Goal: Transaction & Acquisition: Download file/media

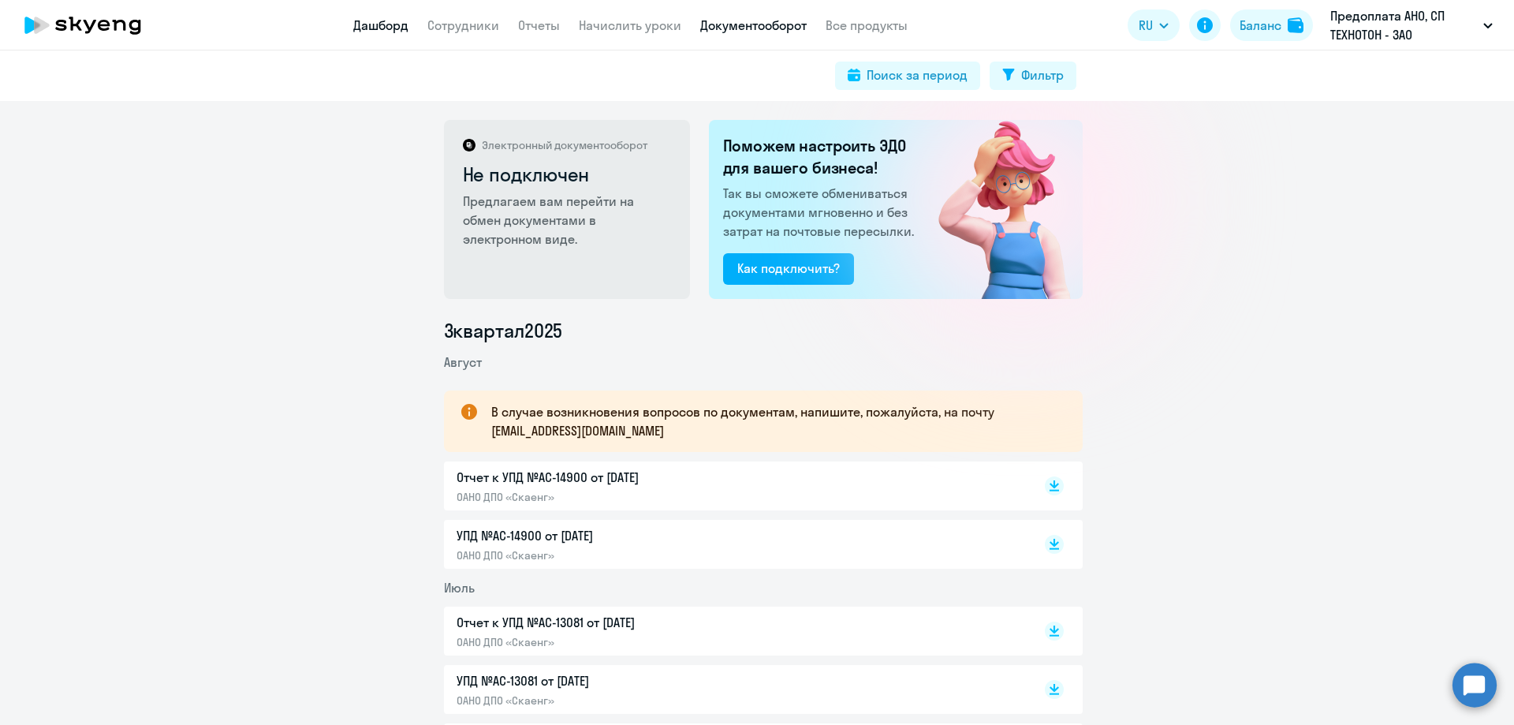
click at [365, 21] on link "Дашборд" at bounding box center [380, 25] width 55 height 16
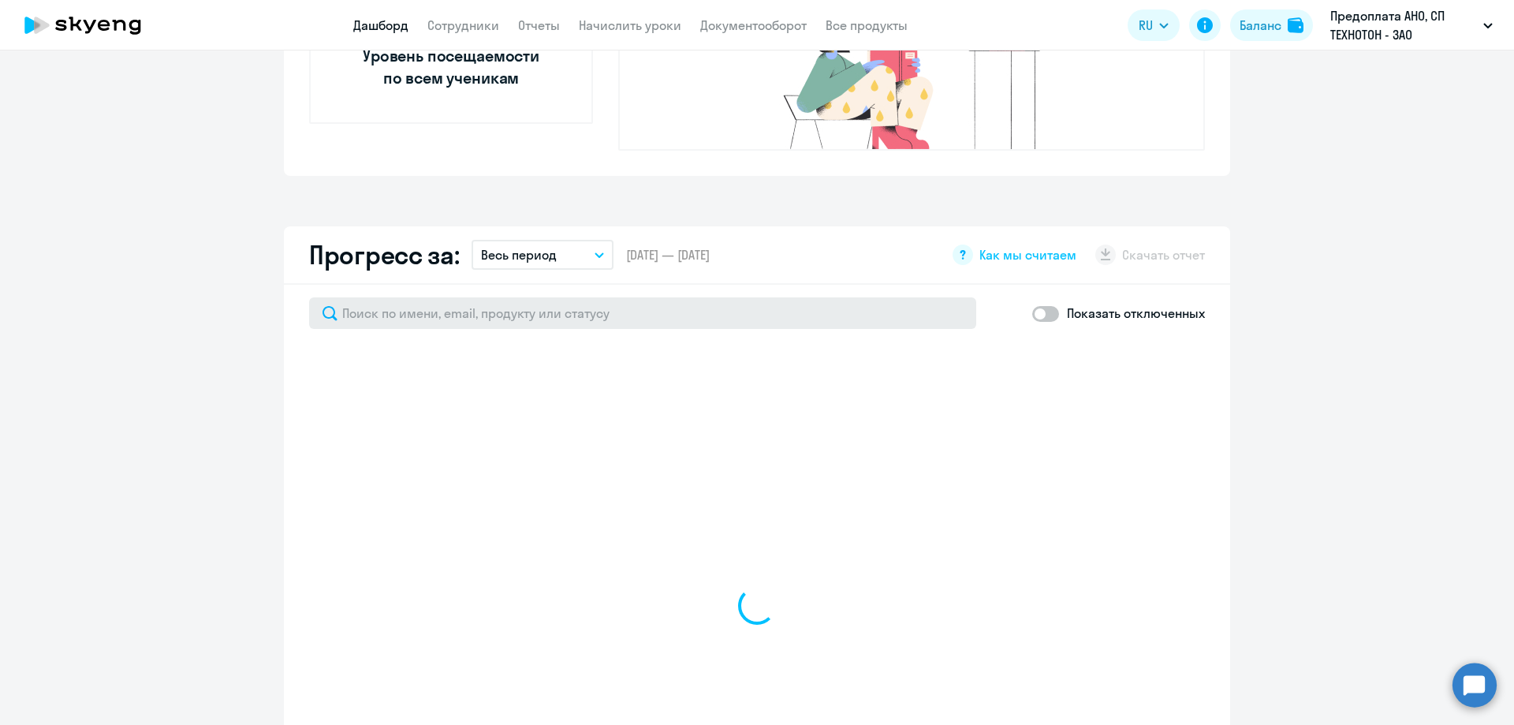
scroll to position [789, 0]
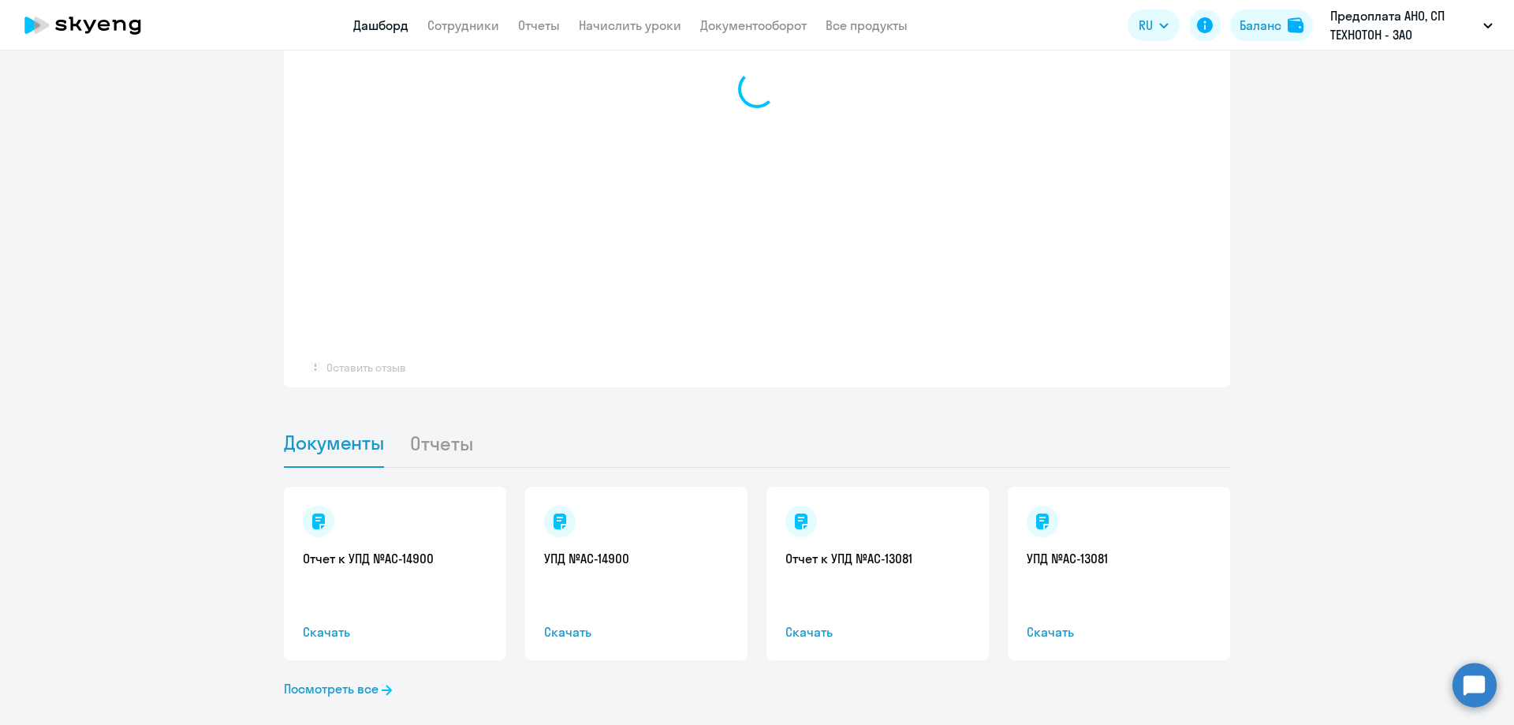
select select "30"
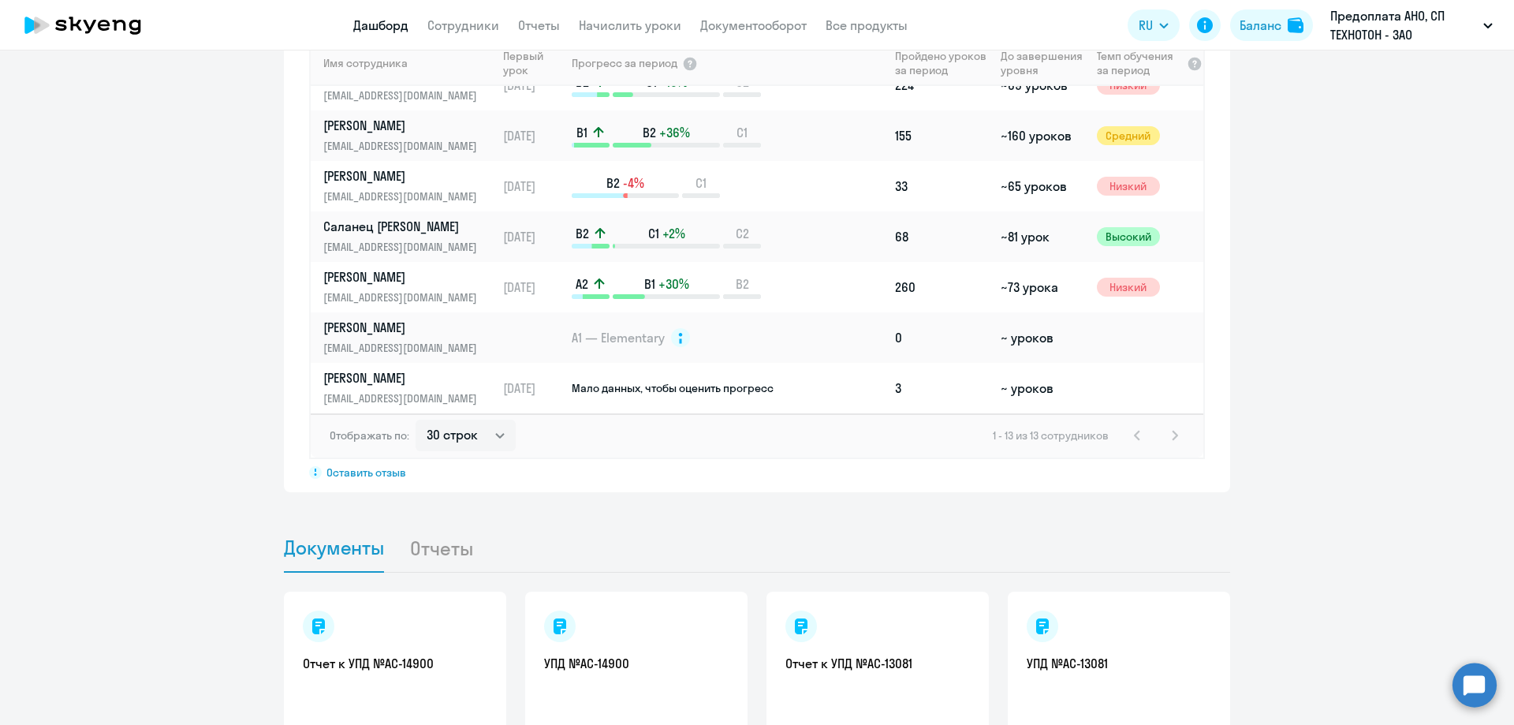
scroll to position [1199, 0]
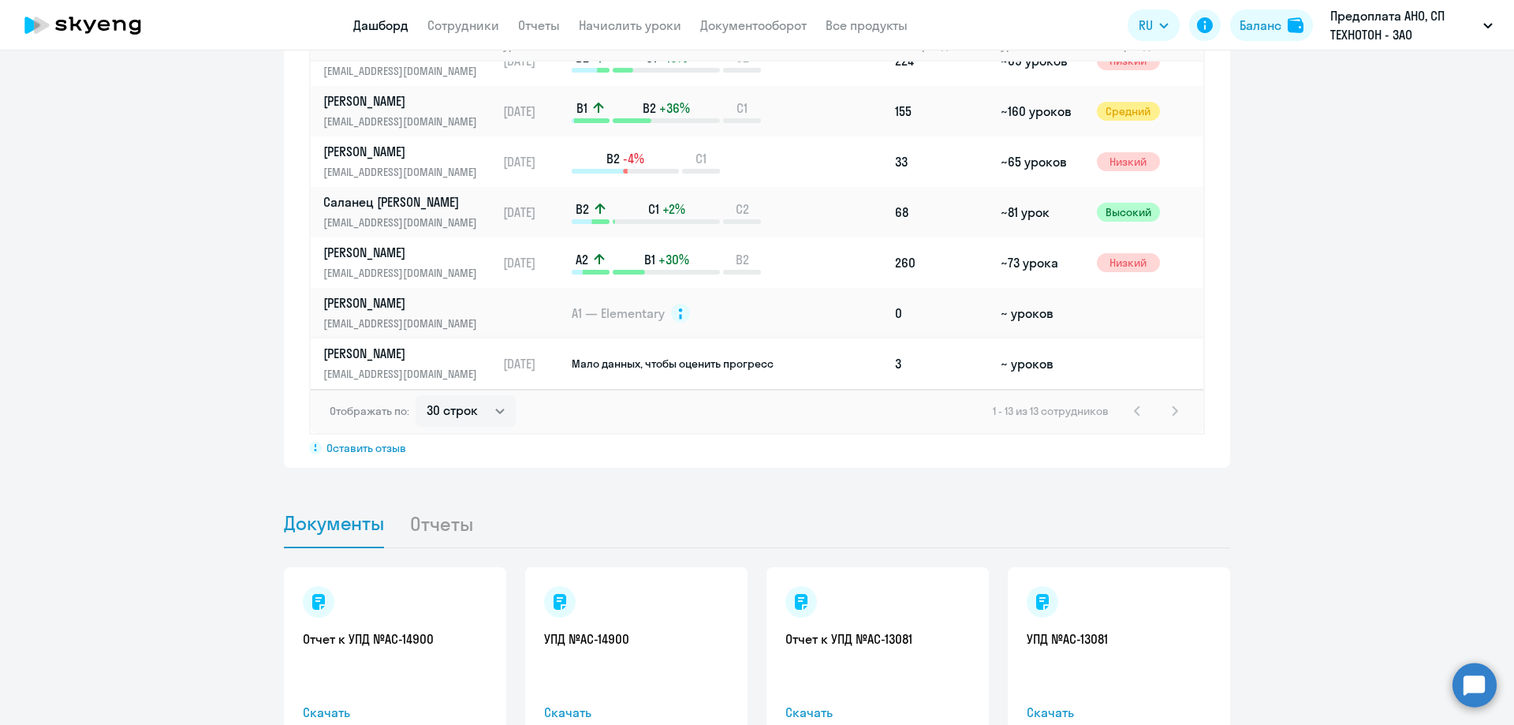
click at [394, 345] on link "[PERSON_NAME] [EMAIL_ADDRESS][DOMAIN_NAME]" at bounding box center [409, 364] width 173 height 38
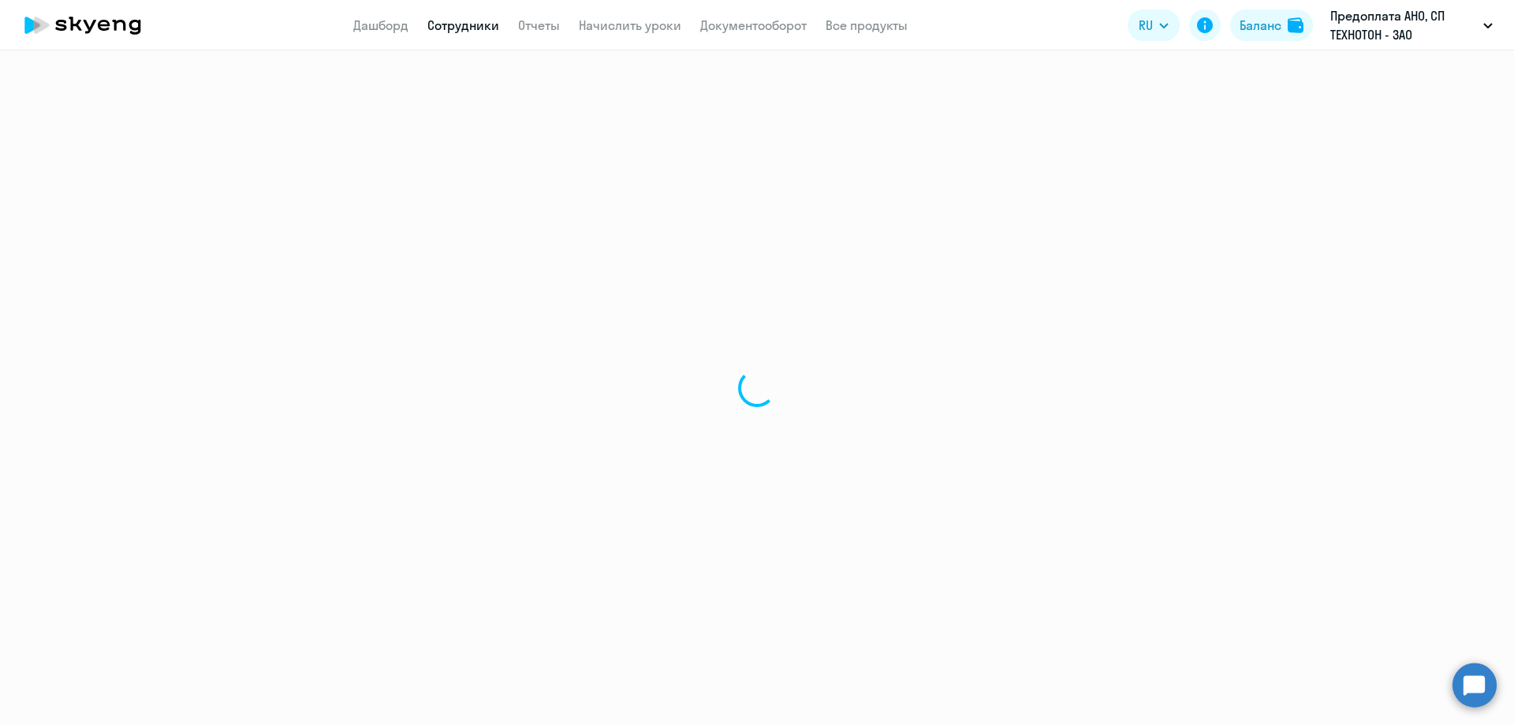
select select "english"
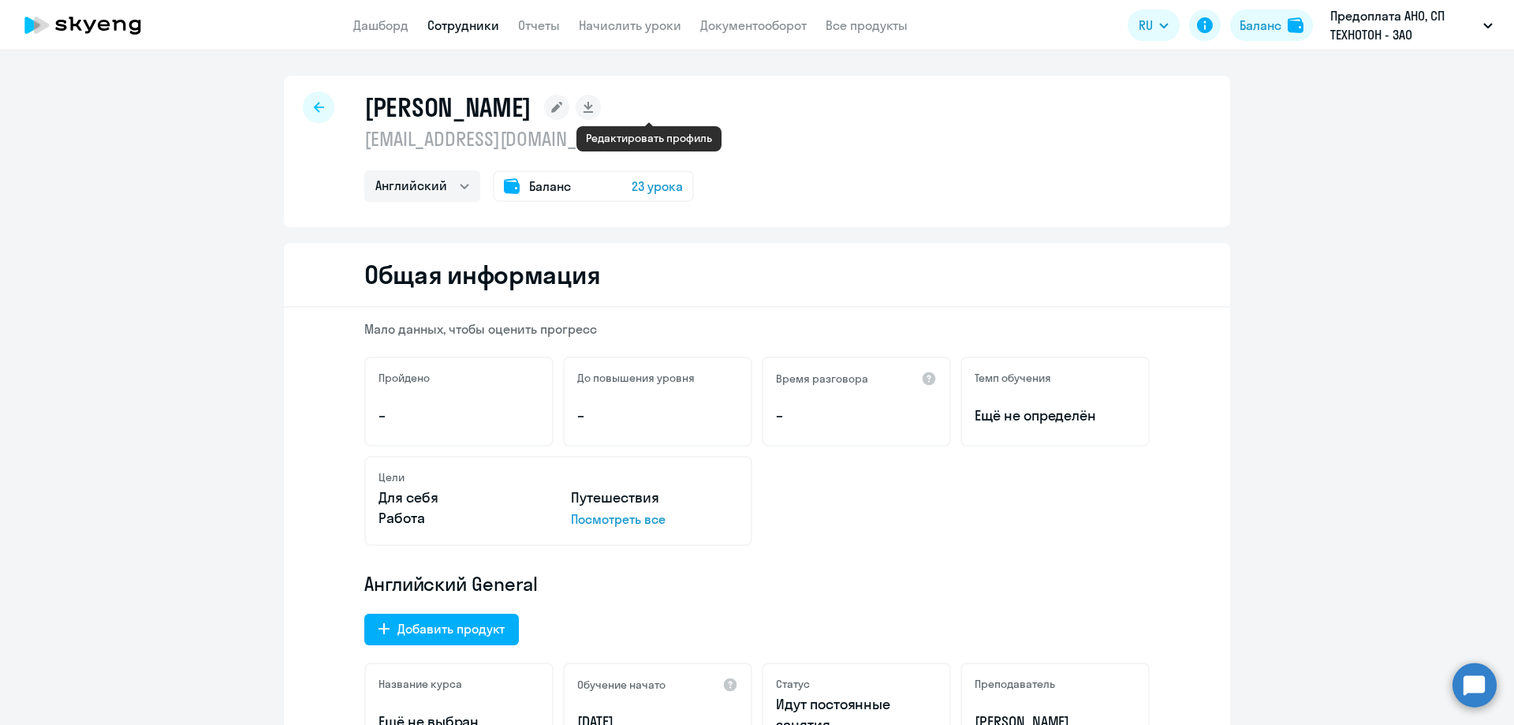
click at [562, 107] on icon at bounding box center [556, 107] width 11 height 11
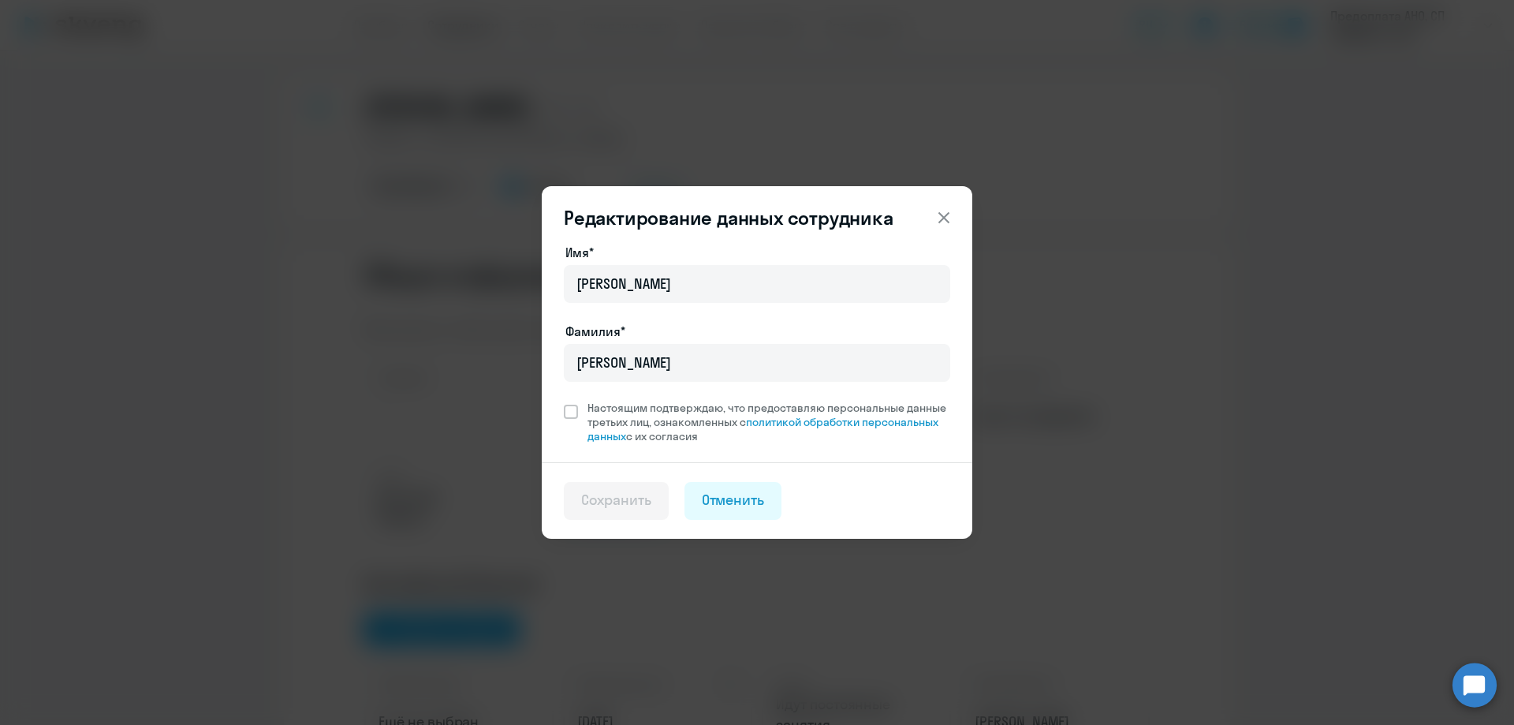
click at [949, 215] on icon at bounding box center [944, 217] width 19 height 19
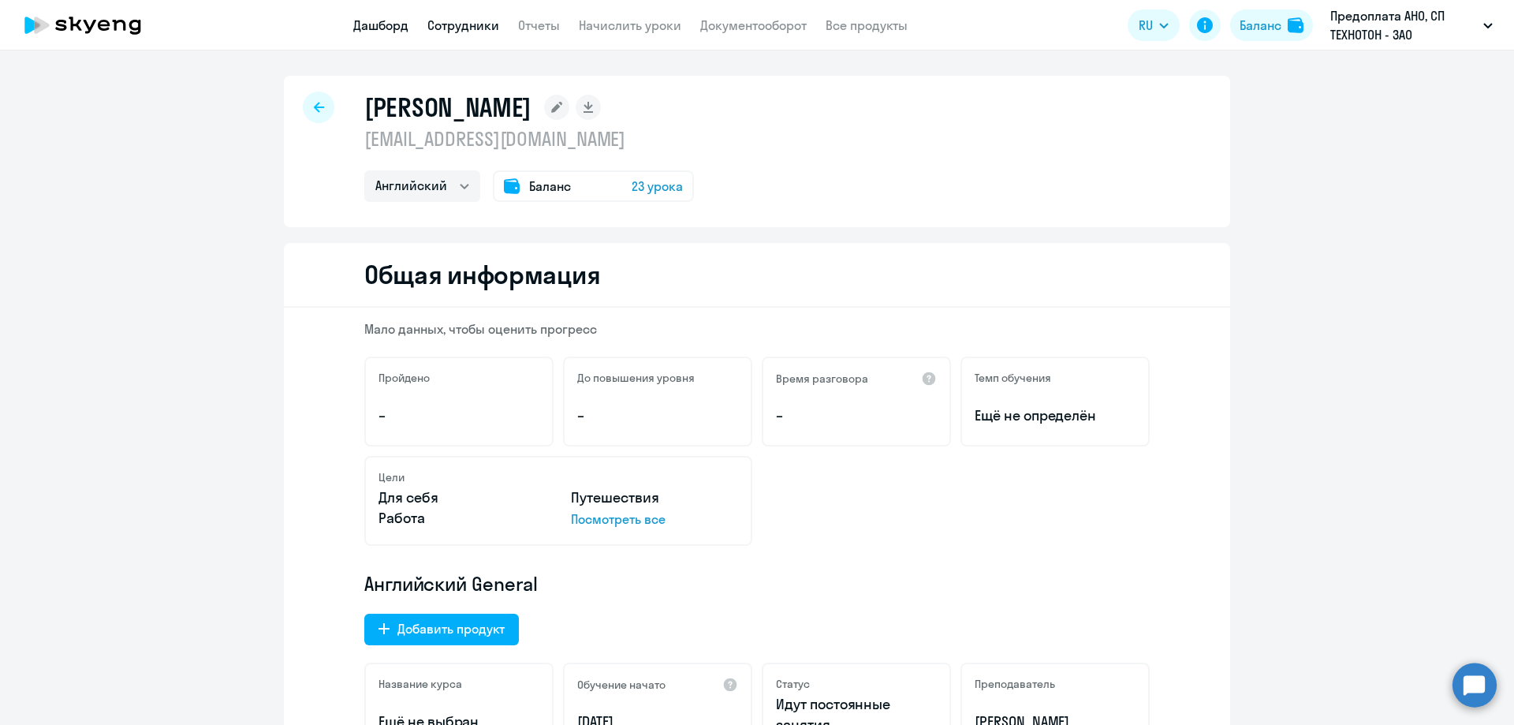
click at [370, 24] on link "Дашборд" at bounding box center [380, 25] width 55 height 16
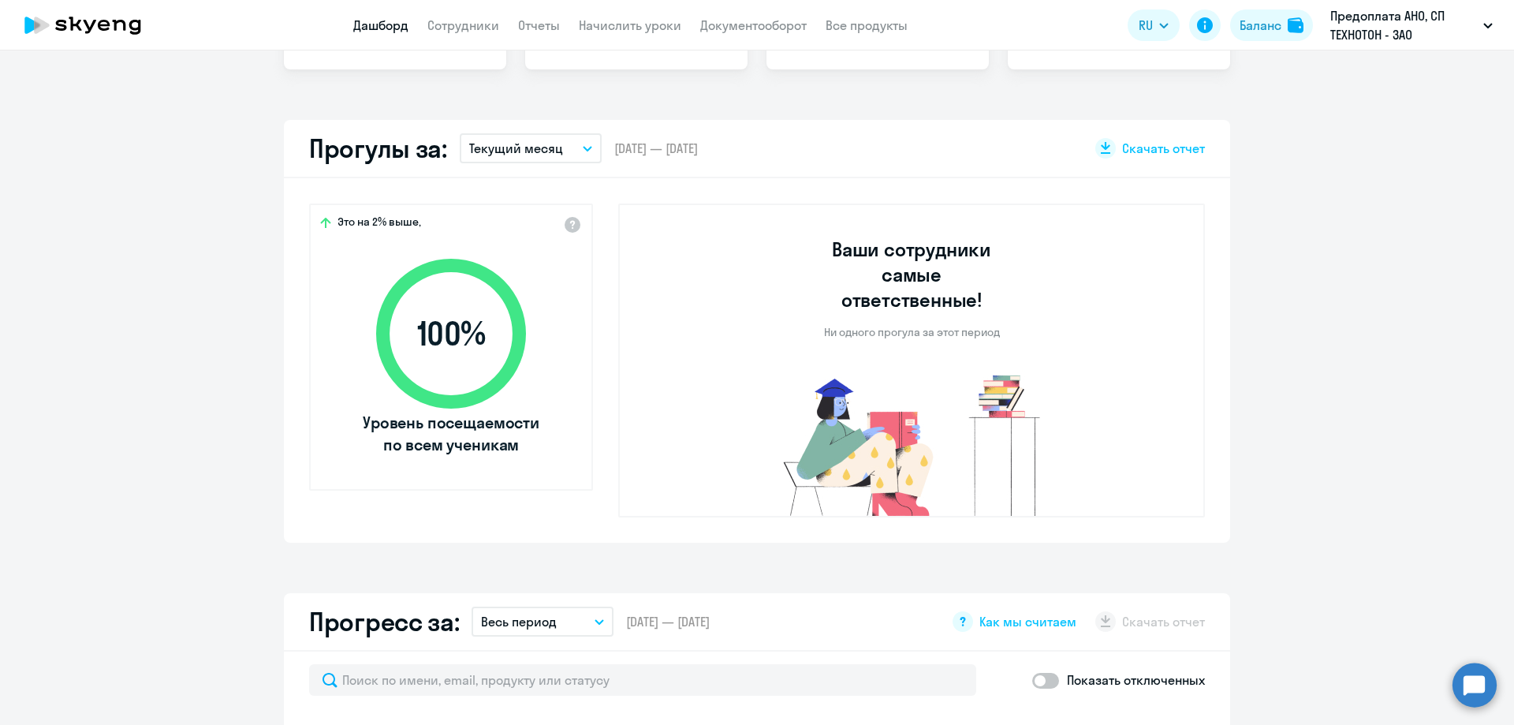
scroll to position [868, 0]
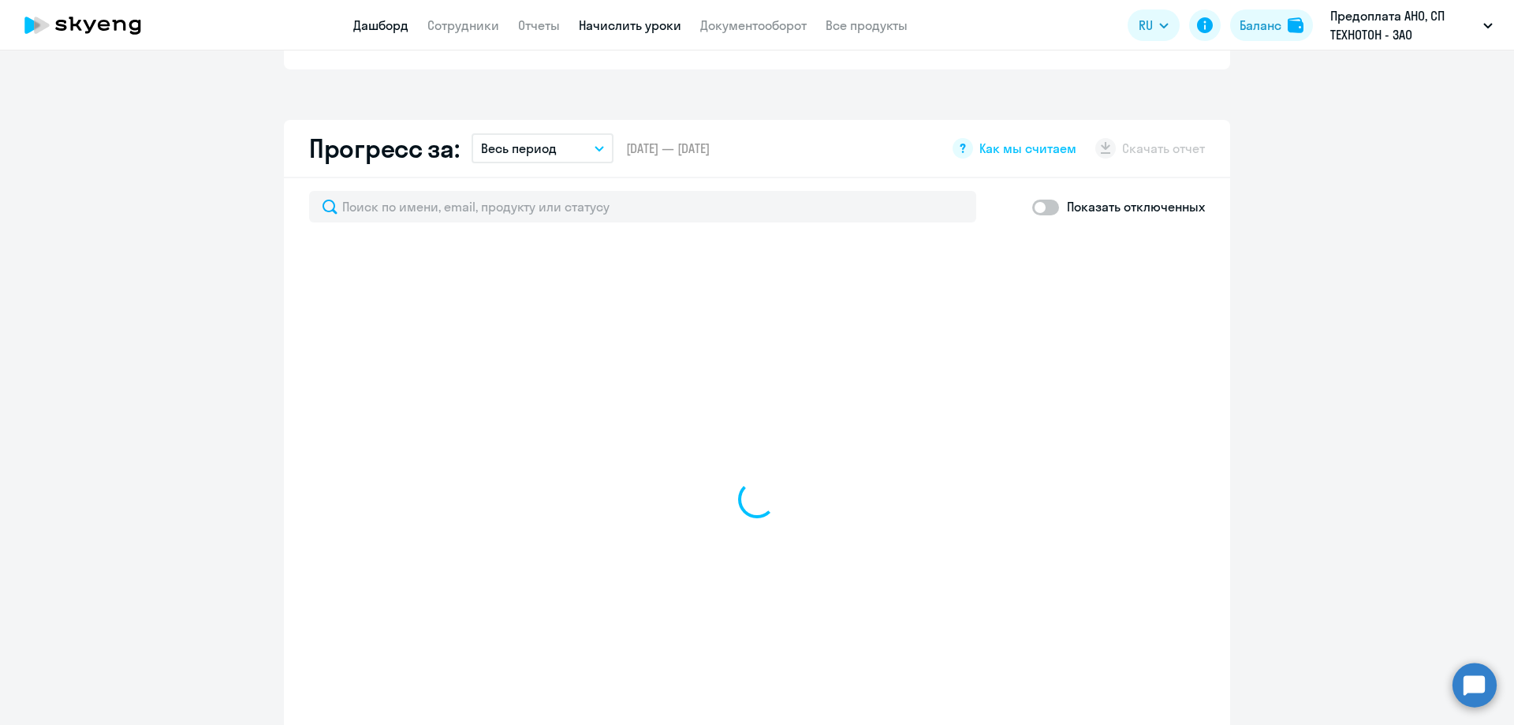
click at [624, 23] on link "Начислить уроки" at bounding box center [630, 25] width 103 height 16
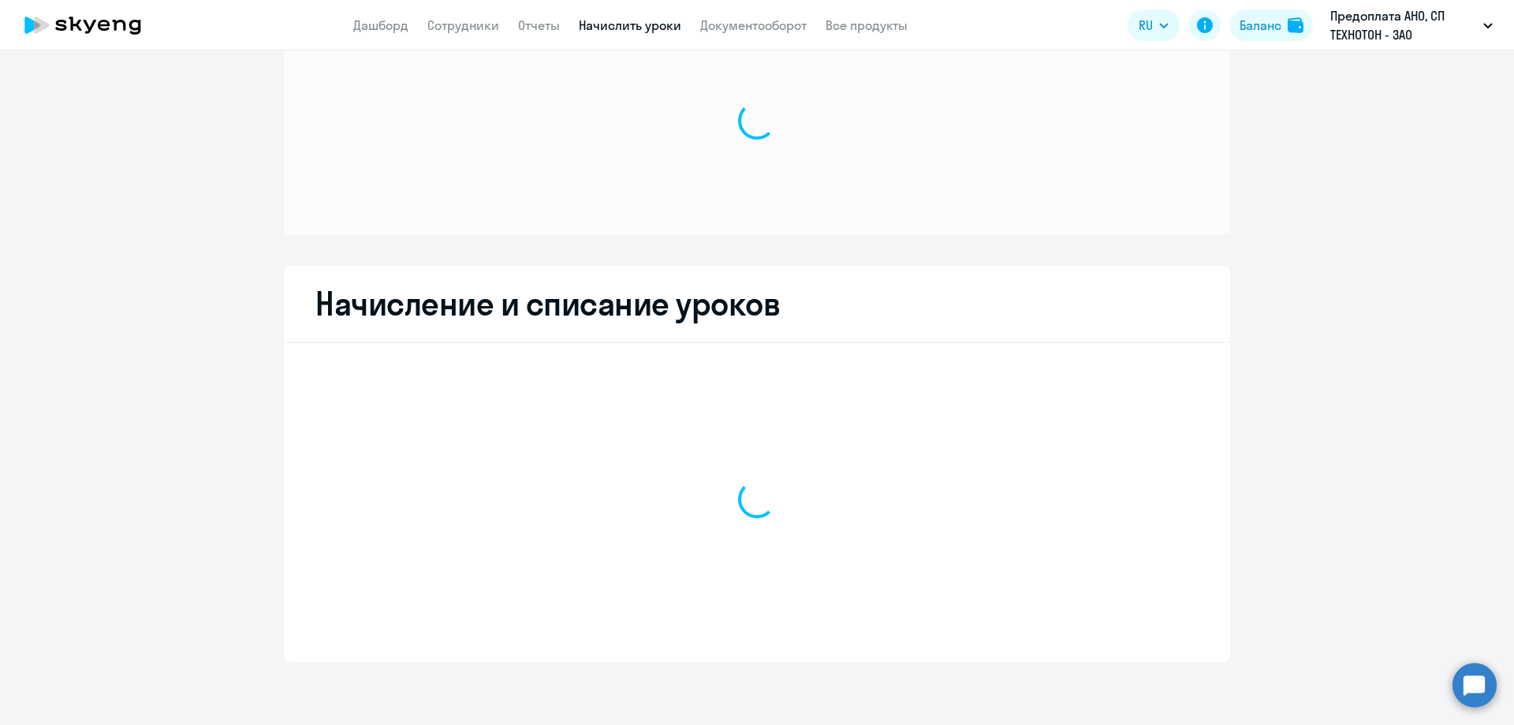
scroll to position [67, 0]
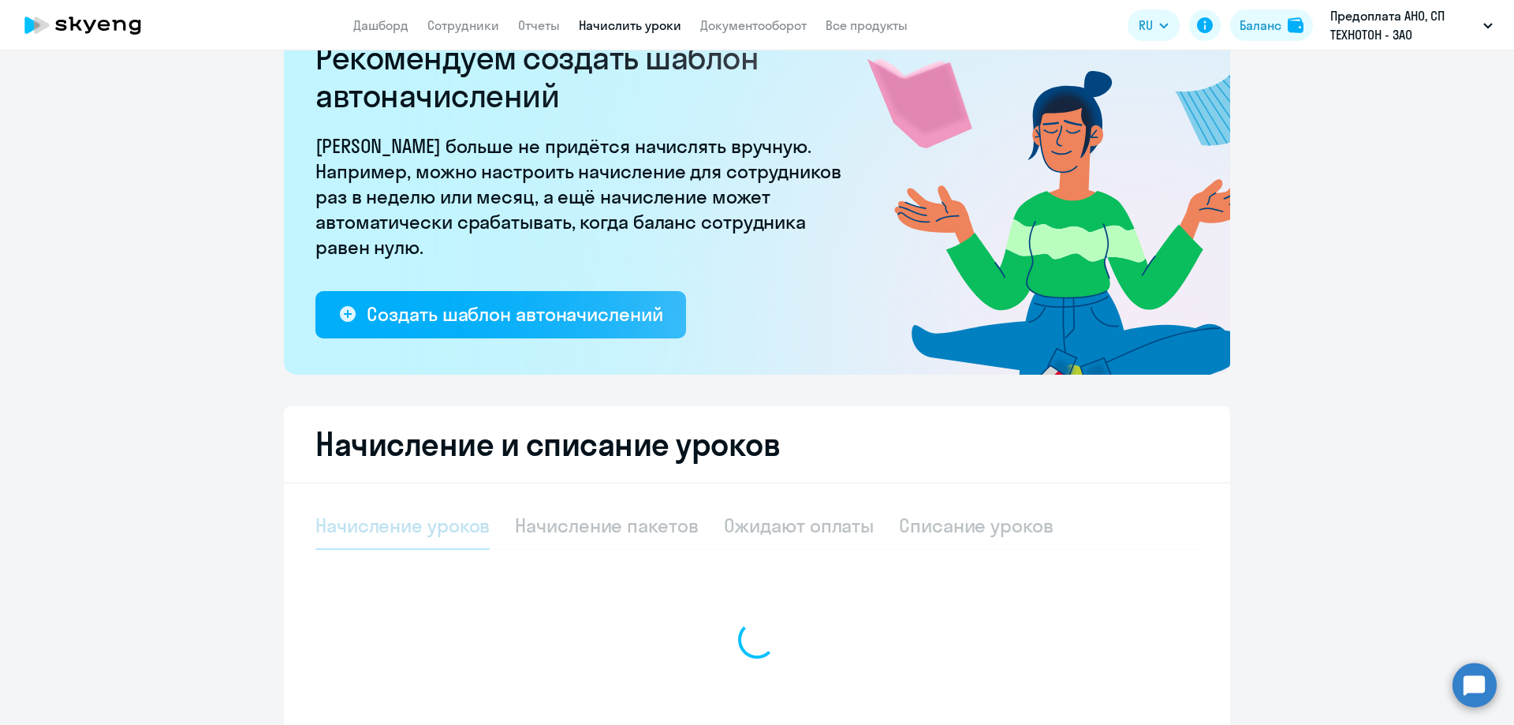
select select "10"
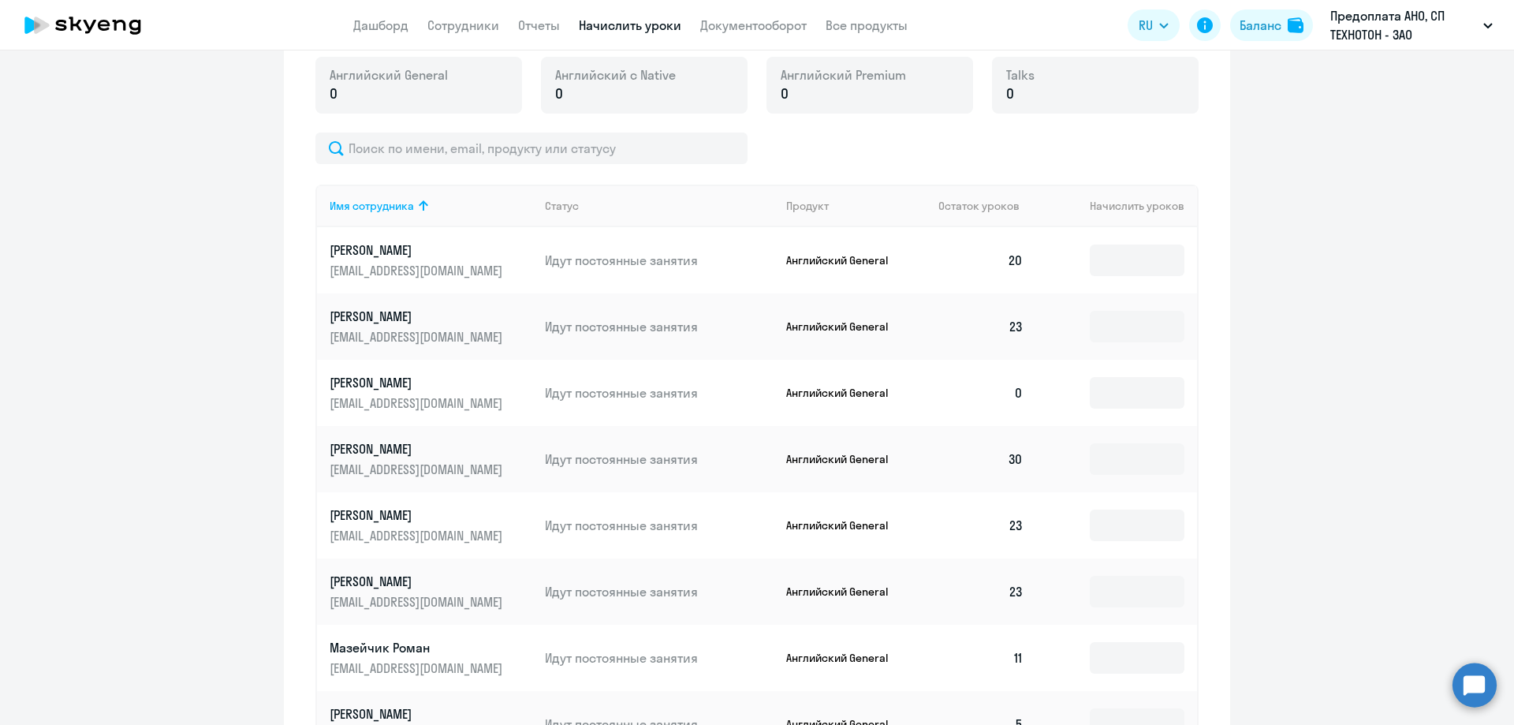
scroll to position [619, 0]
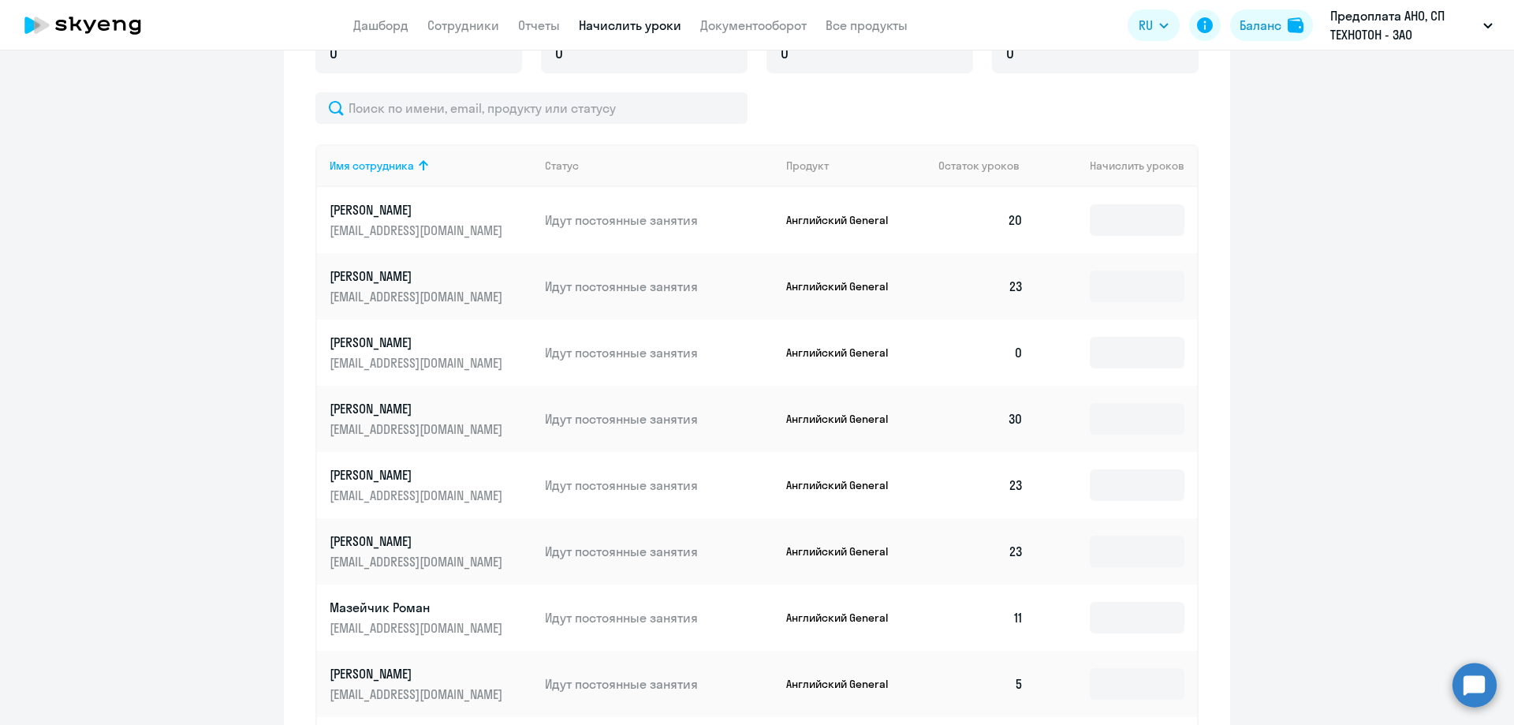
click at [370, 473] on p "[PERSON_NAME]" at bounding box center [418, 474] width 177 height 17
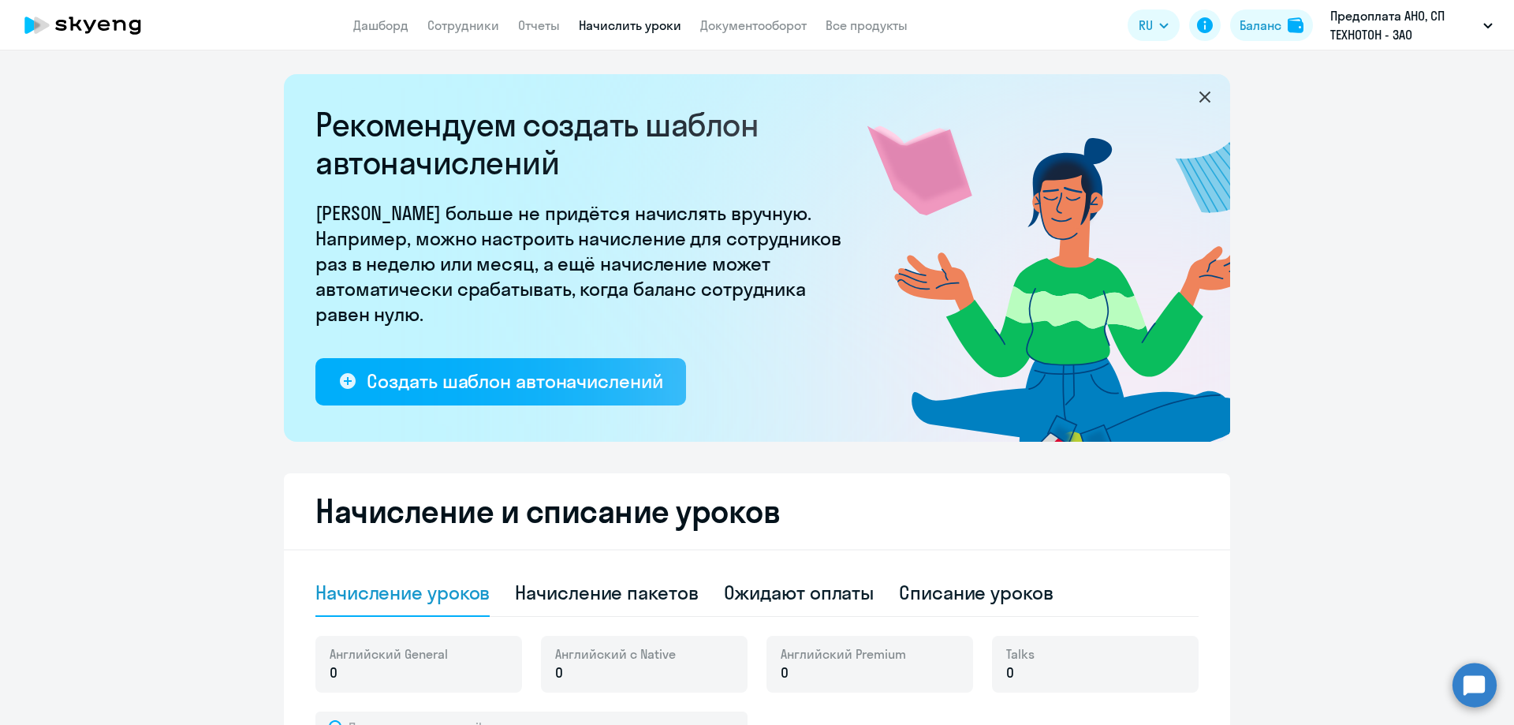
select select "english"
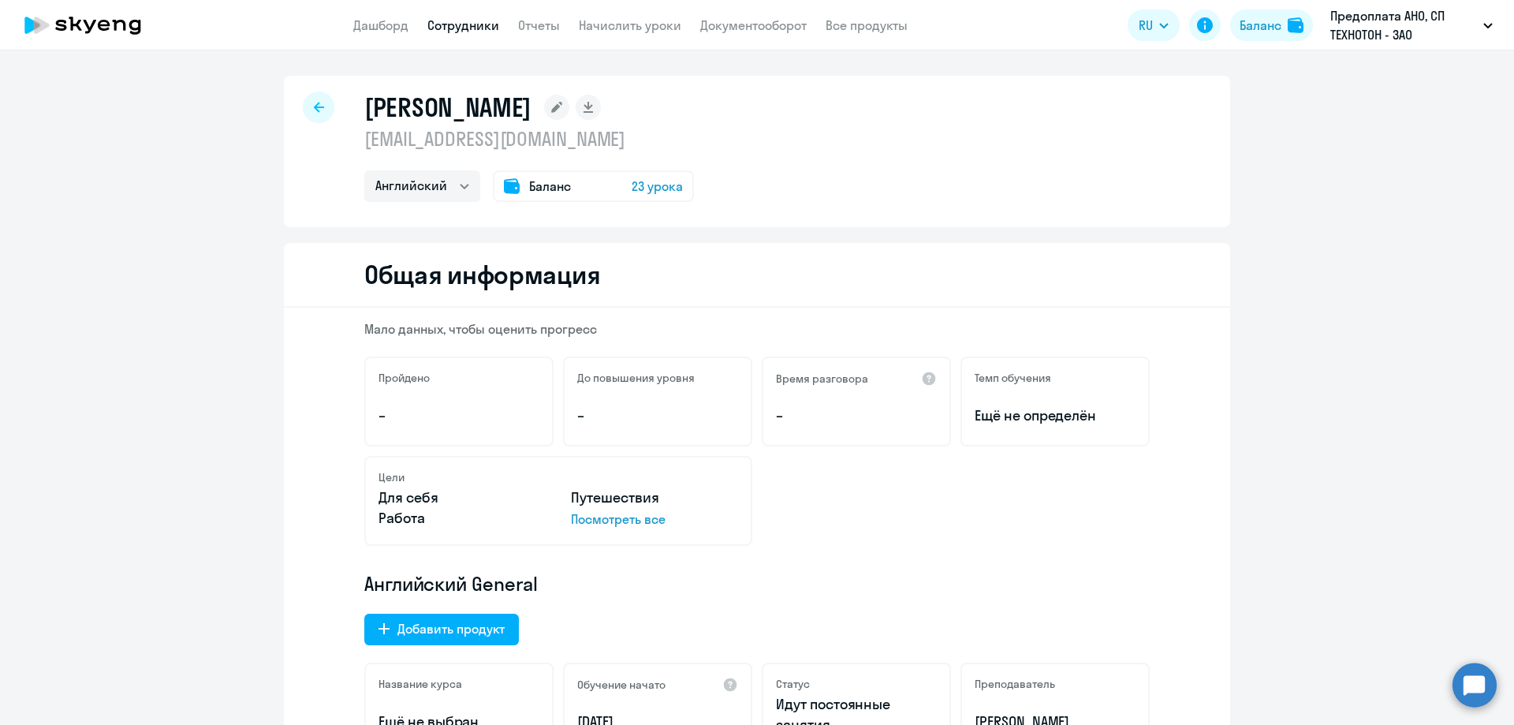
click at [445, 140] on p "[EMAIL_ADDRESS][DOMAIN_NAME]" at bounding box center [529, 138] width 330 height 25
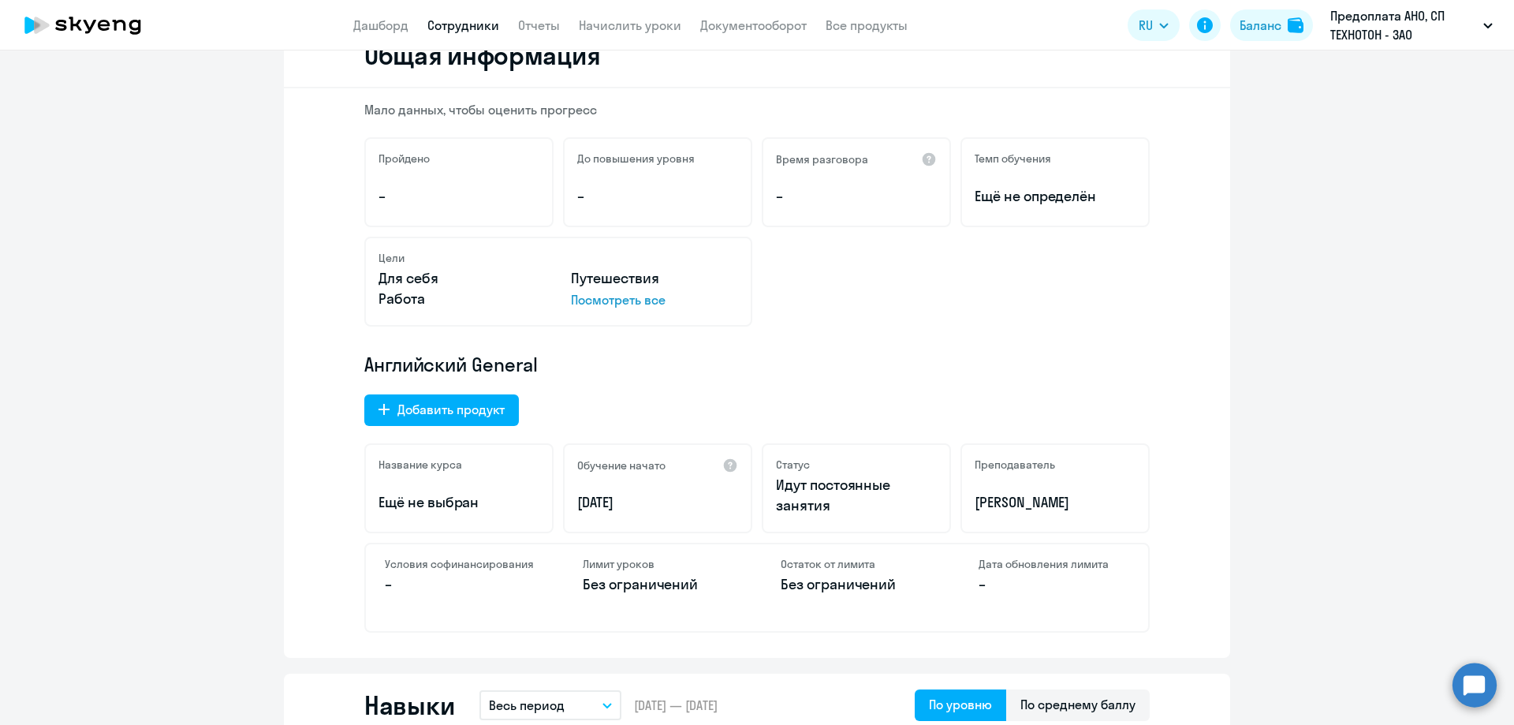
scroll to position [237, 0]
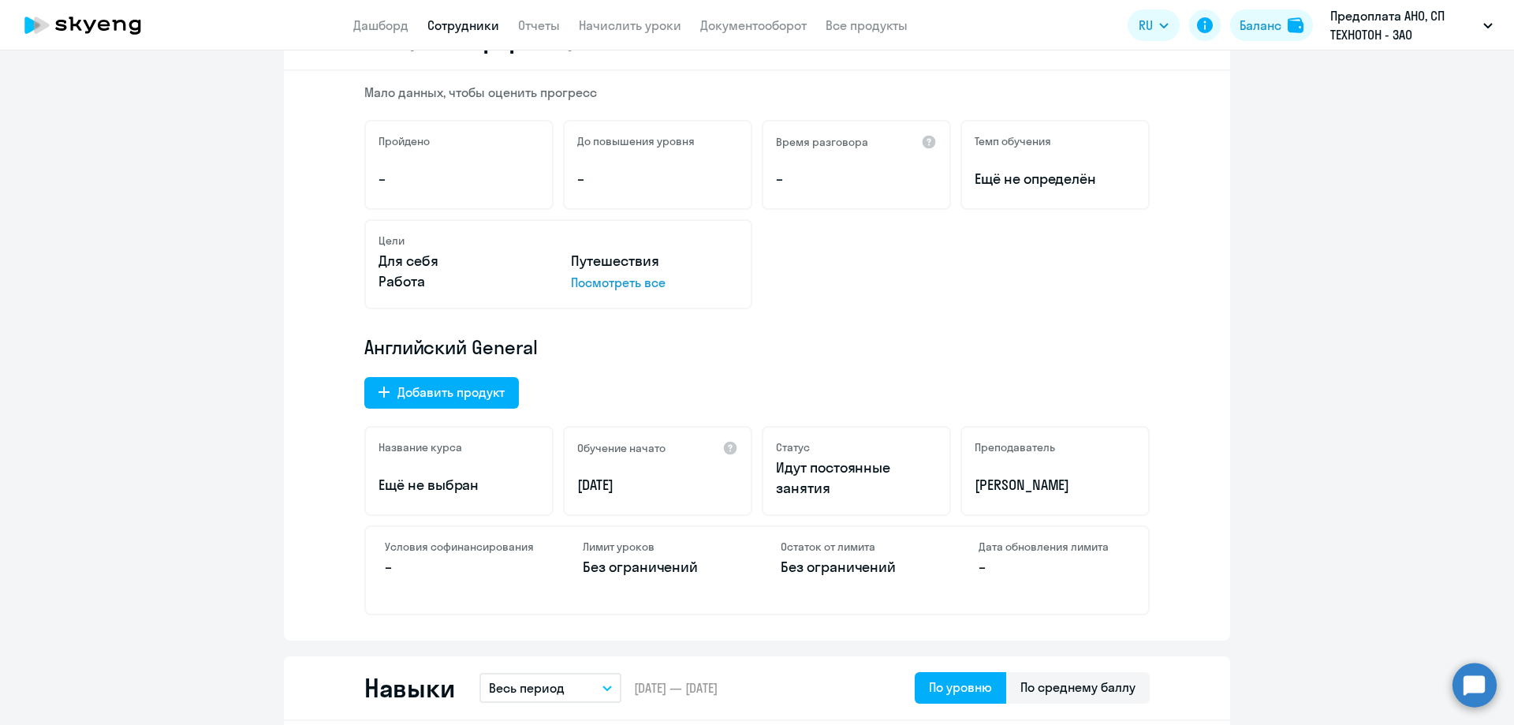
click at [634, 568] on p "Без ограничений" at bounding box center [658, 567] width 151 height 21
click at [826, 568] on p "Без ограничений" at bounding box center [856, 567] width 151 height 21
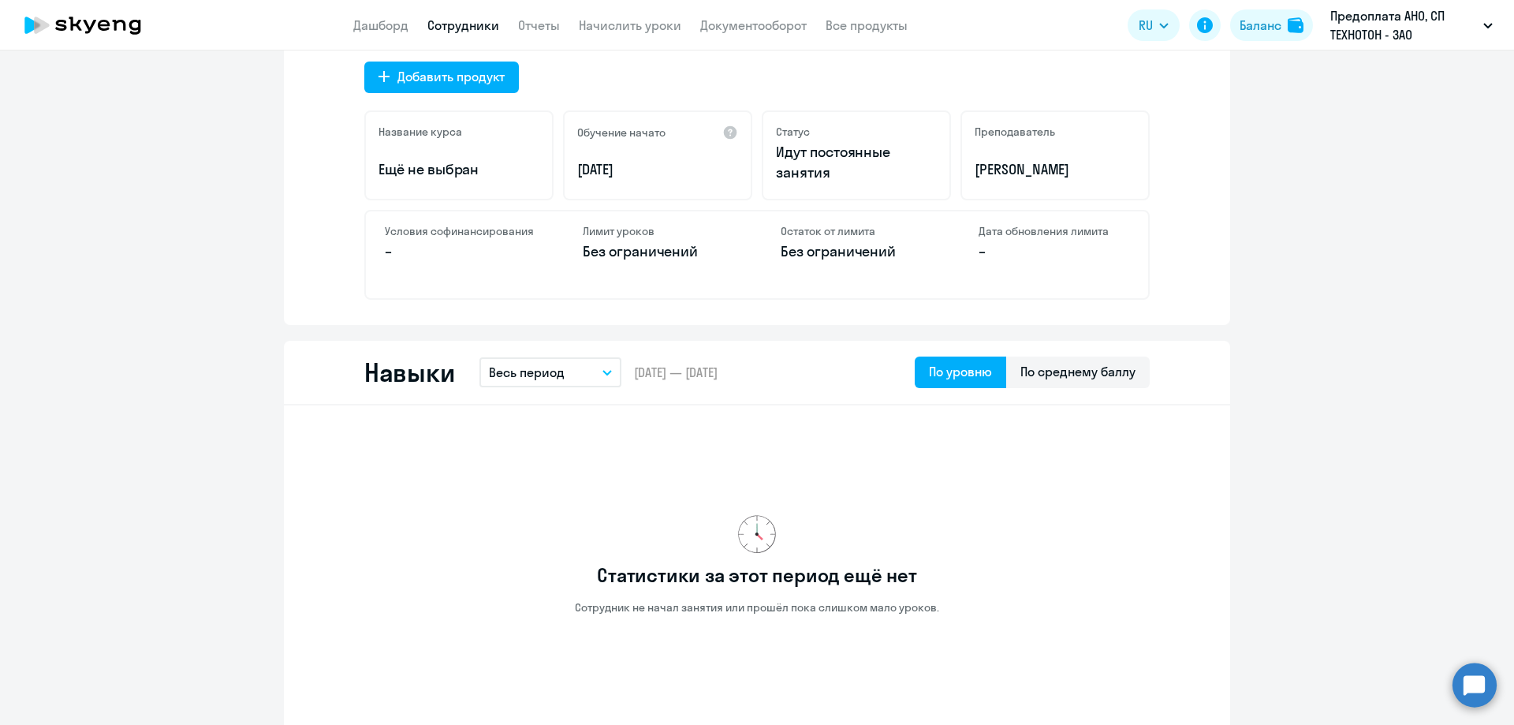
scroll to position [0, 0]
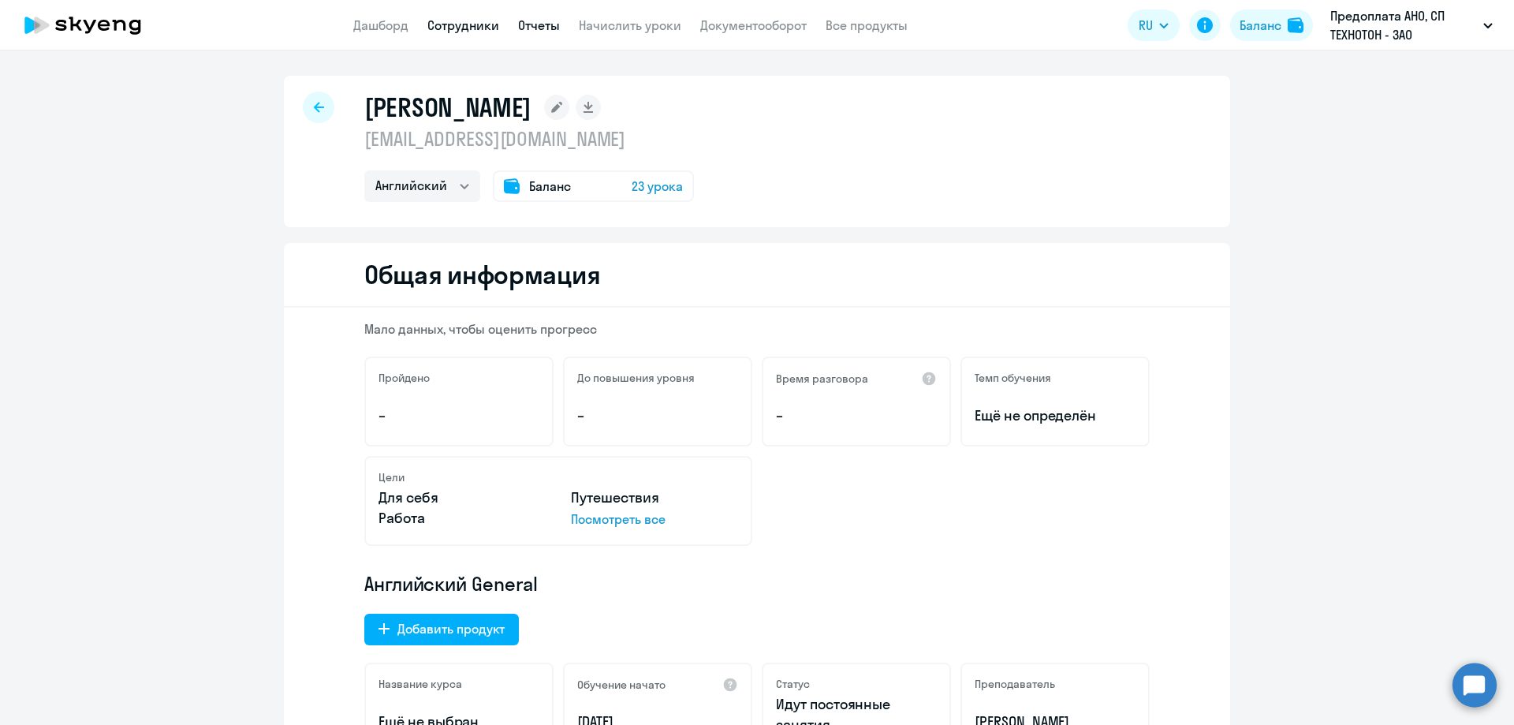
click at [526, 22] on link "Отчеты" at bounding box center [539, 25] width 42 height 16
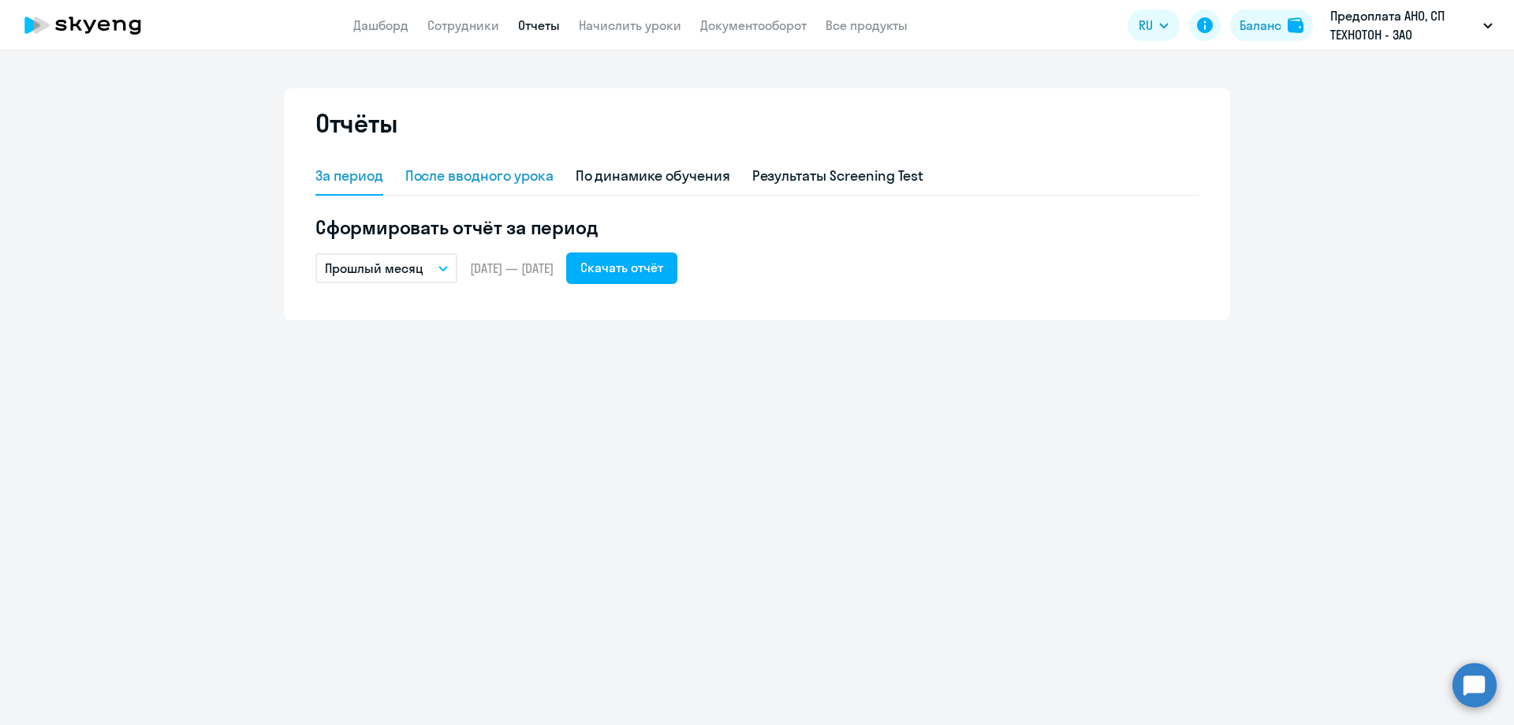
click at [481, 177] on div "После вводного урока" at bounding box center [479, 176] width 148 height 21
select select "10"
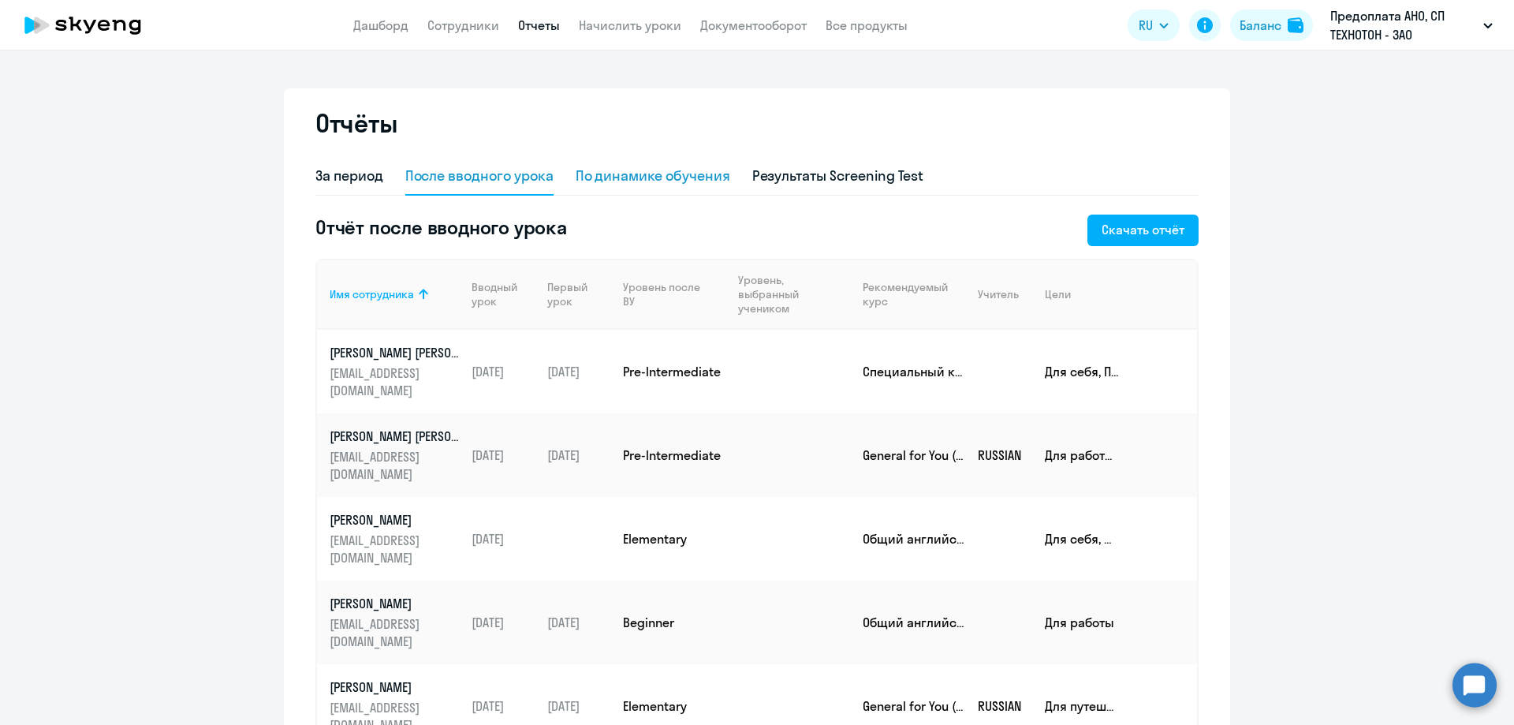
click at [636, 170] on div "По динамике обучения" at bounding box center [653, 176] width 155 height 21
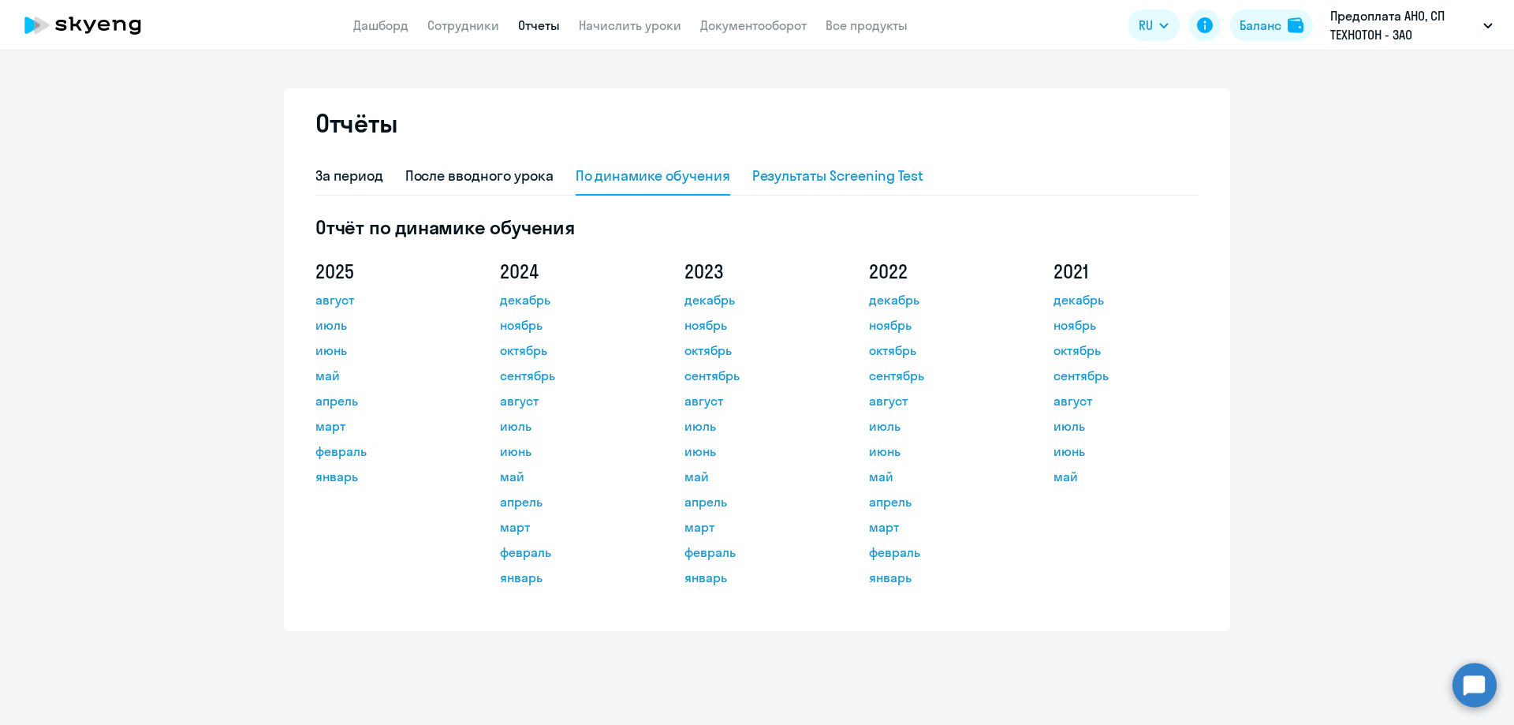
click at [797, 178] on div "Результаты Screening Test" at bounding box center [838, 176] width 172 height 21
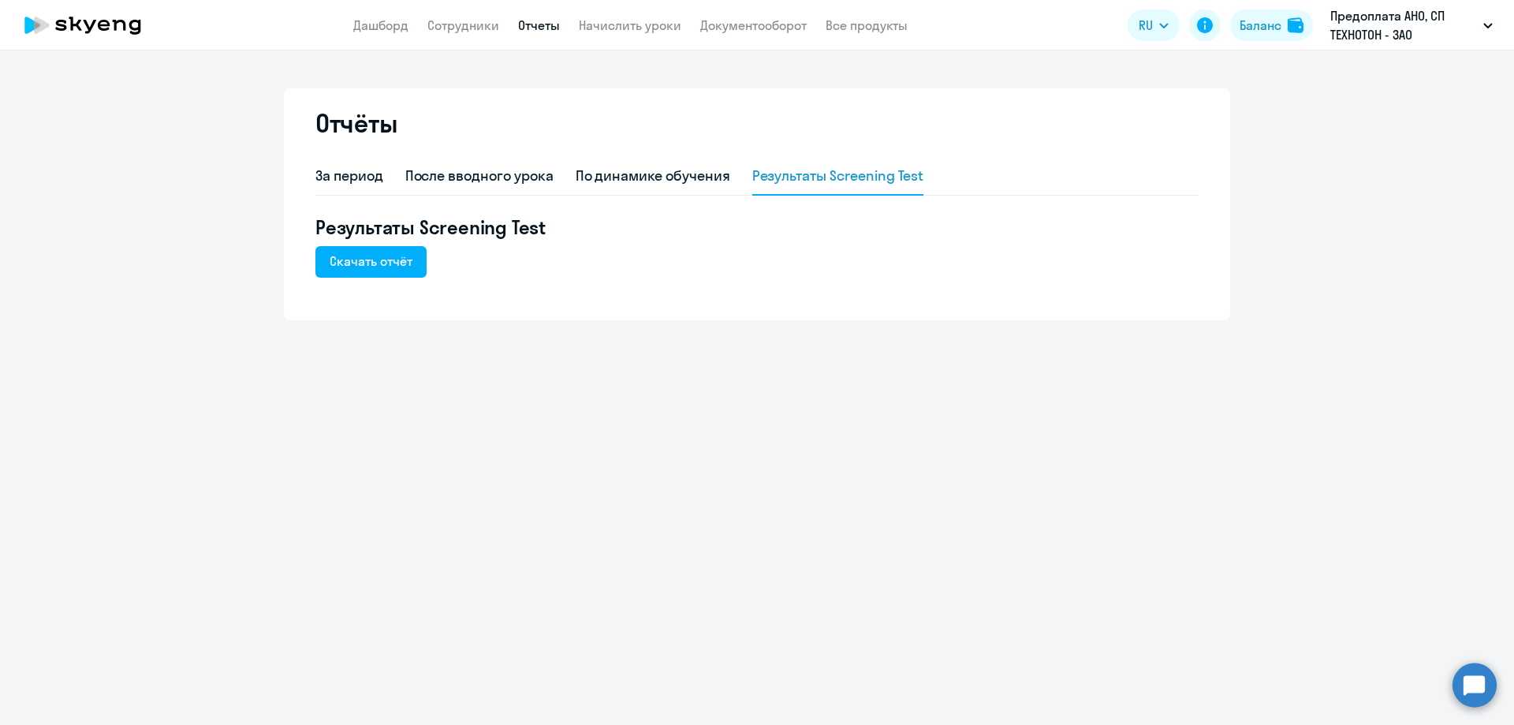
click at [824, 172] on div "Результаты Screening Test" at bounding box center [838, 176] width 172 height 21
click at [359, 176] on div "За период" at bounding box center [349, 176] width 68 height 21
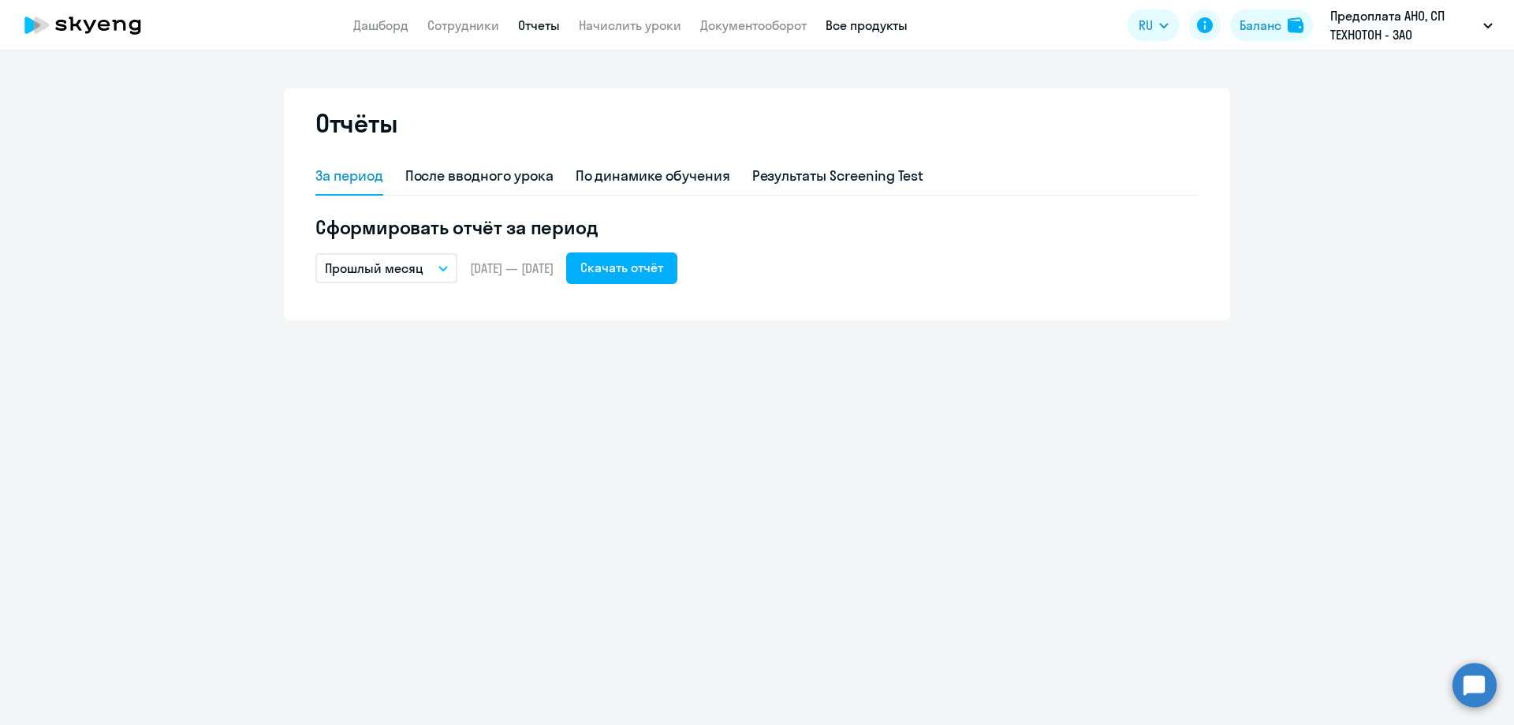
click at [859, 28] on link "Все продукты" at bounding box center [867, 25] width 82 height 16
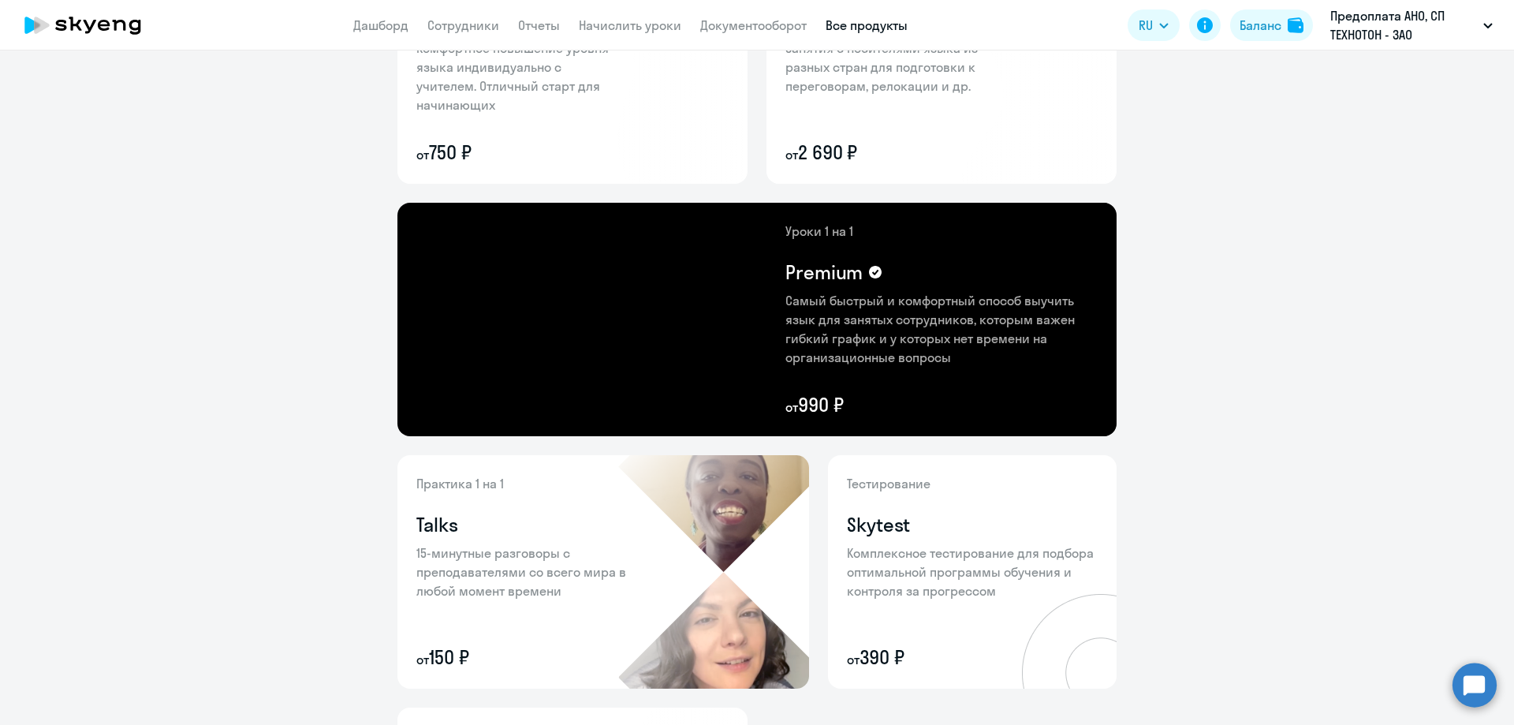
scroll to position [45, 0]
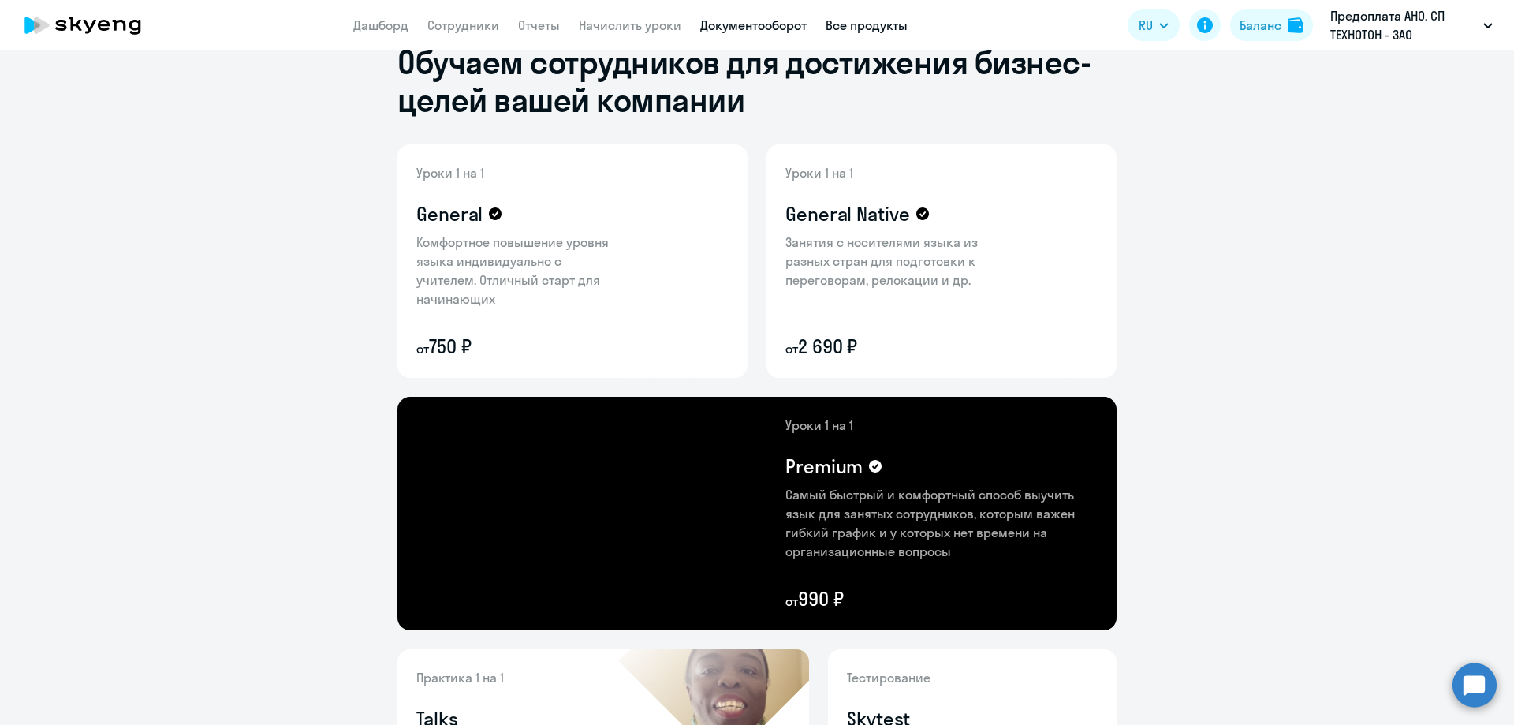
click at [752, 31] on link "Документооборот" at bounding box center [753, 25] width 106 height 16
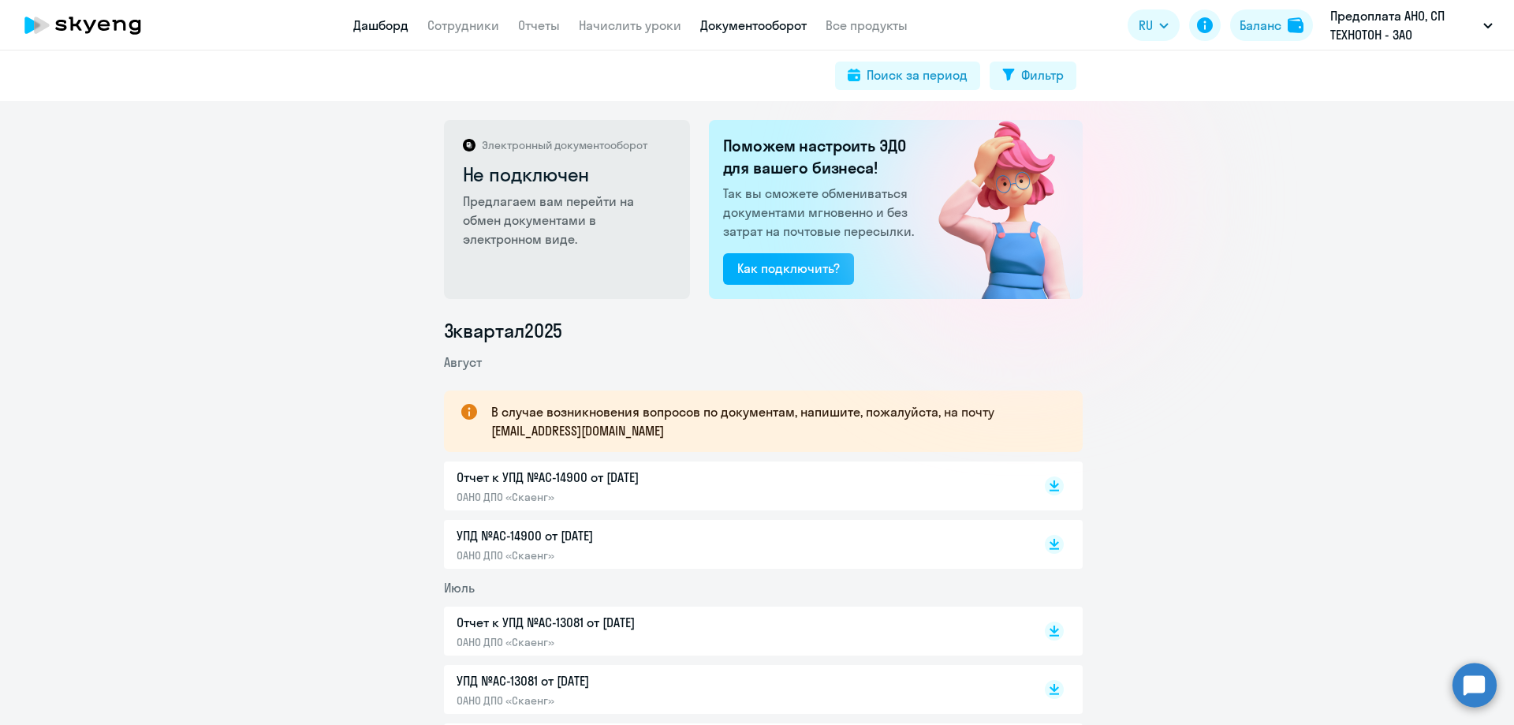
click at [360, 24] on link "Дашборд" at bounding box center [380, 25] width 55 height 16
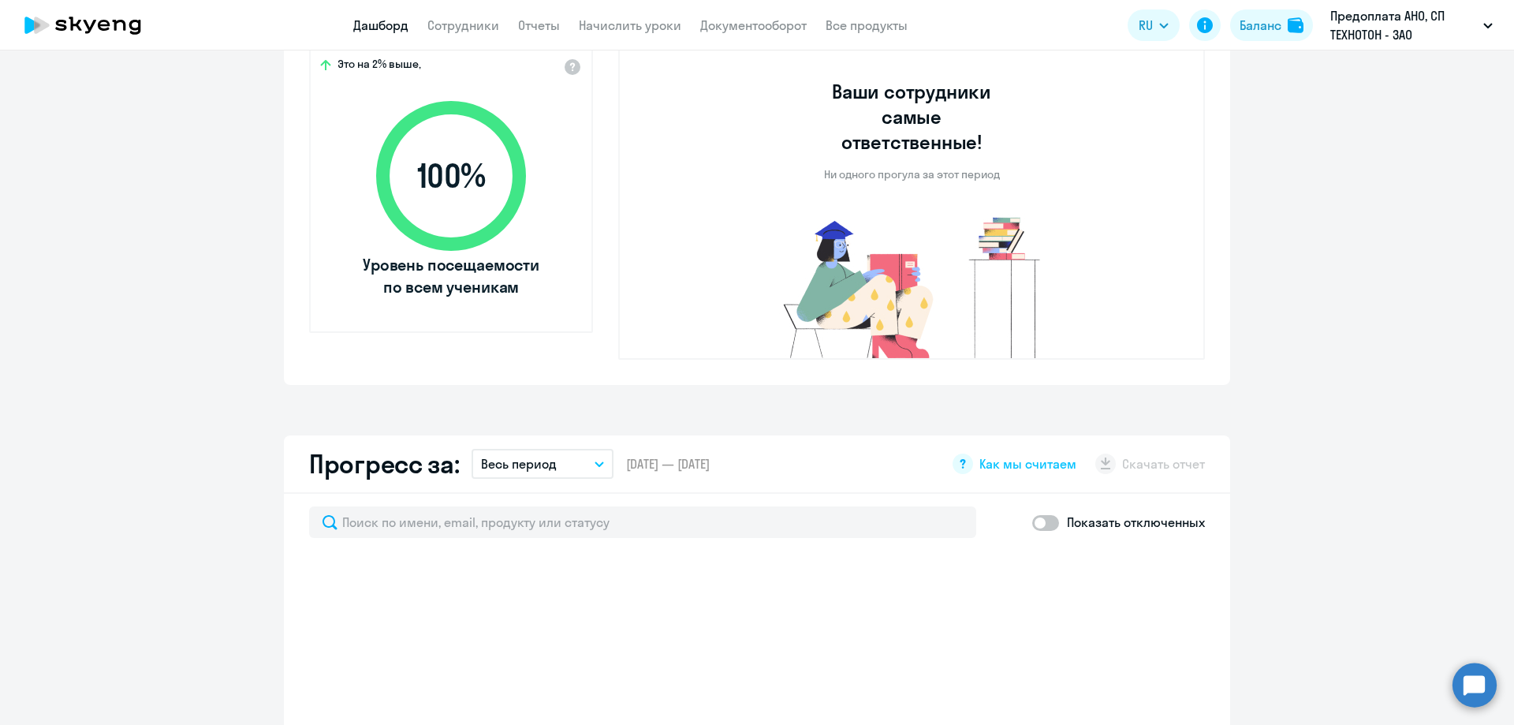
scroll to position [1025, 0]
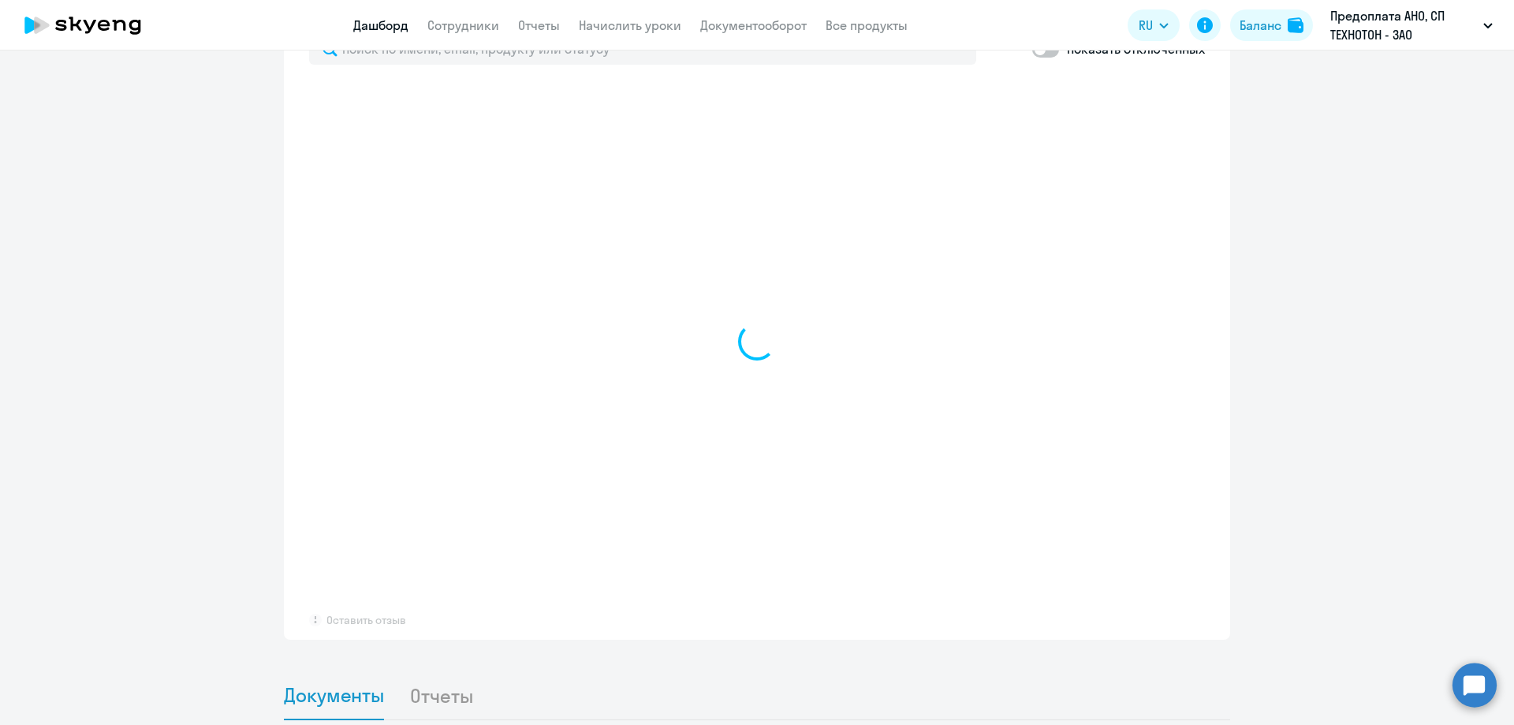
select select "30"
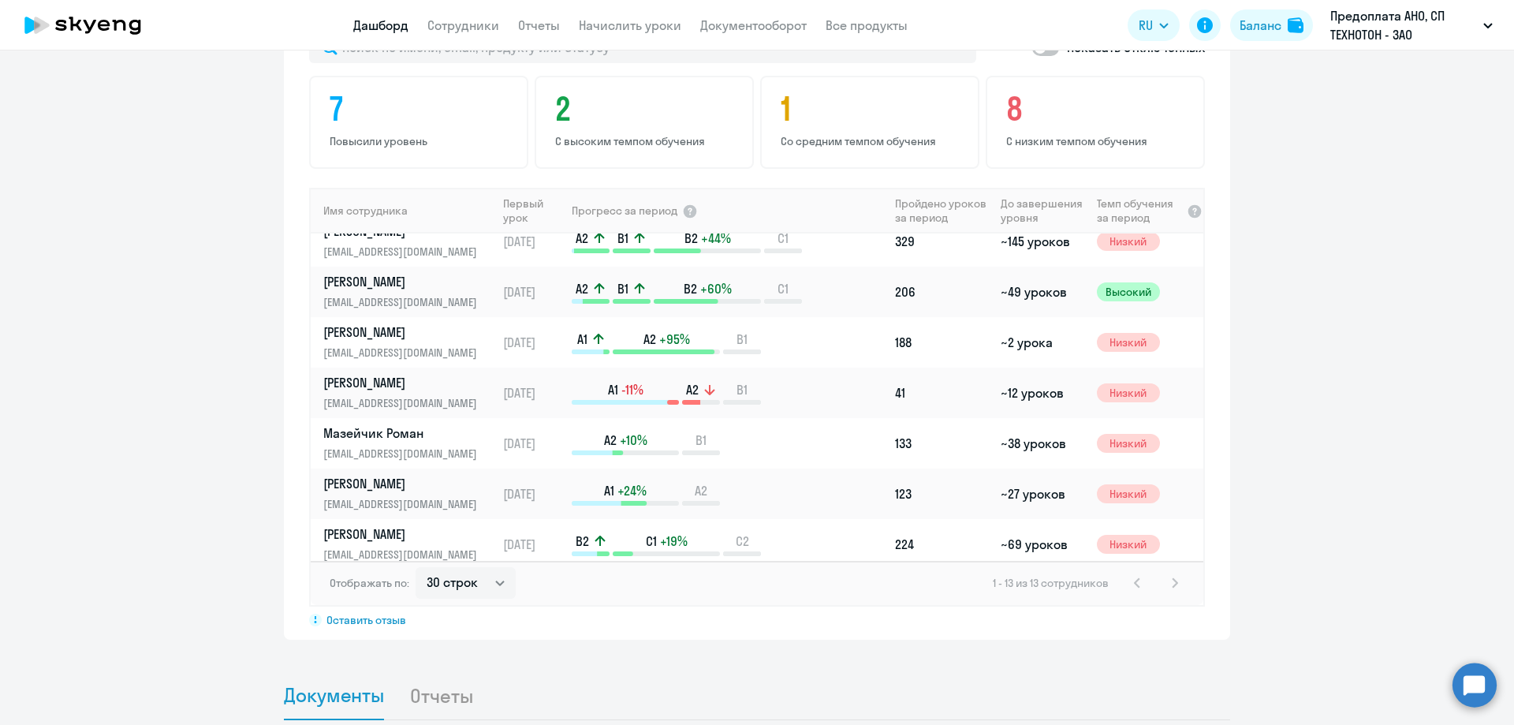
scroll to position [0, 0]
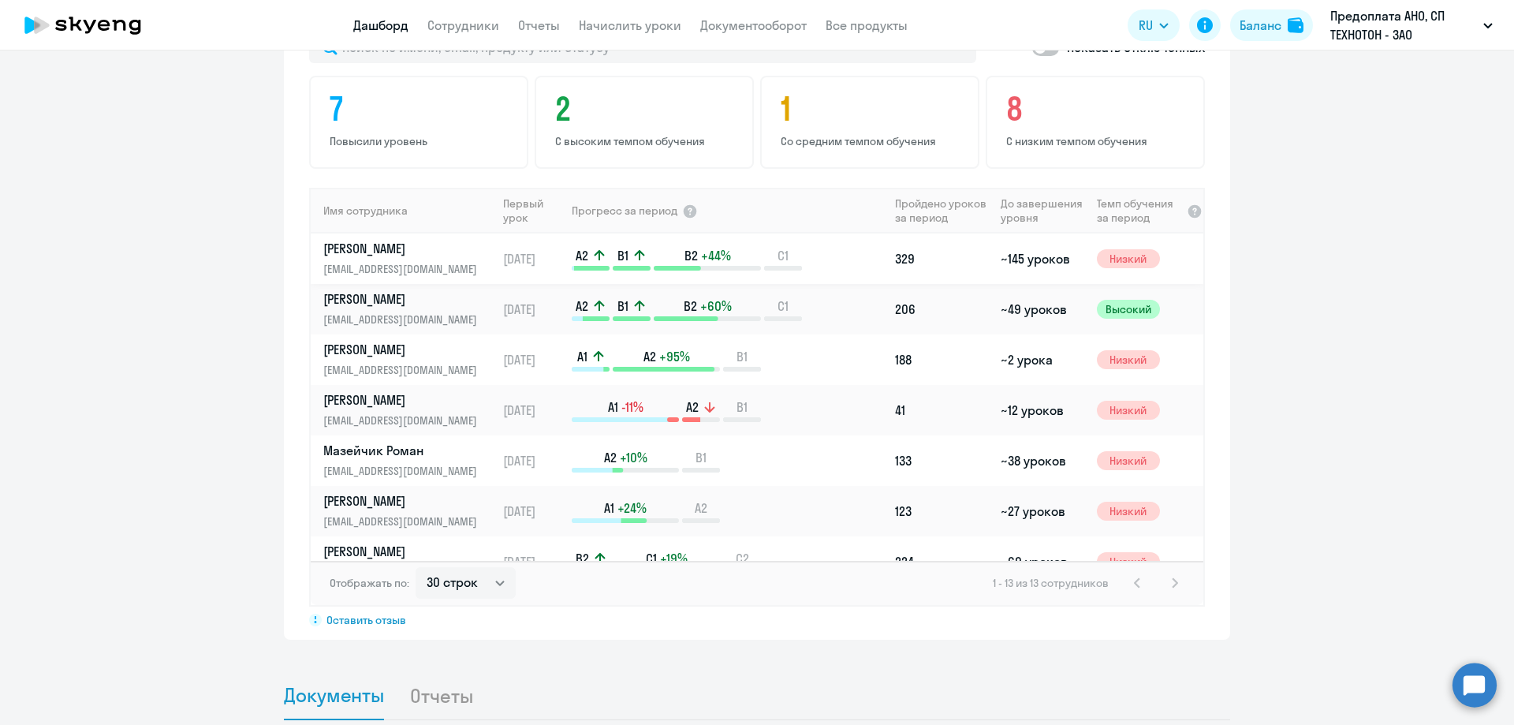
click at [446, 240] on p "[PERSON_NAME]" at bounding box center [404, 248] width 162 height 17
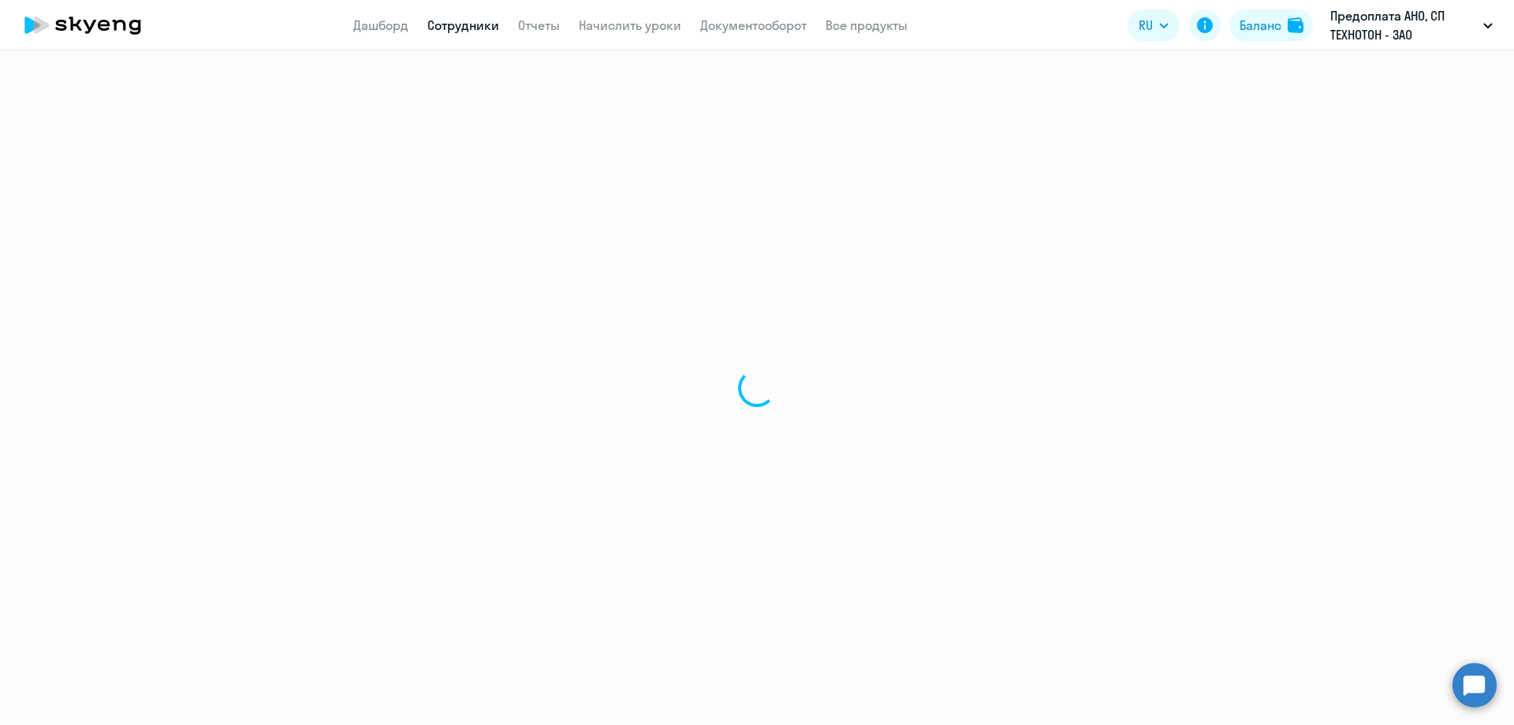
select select "english"
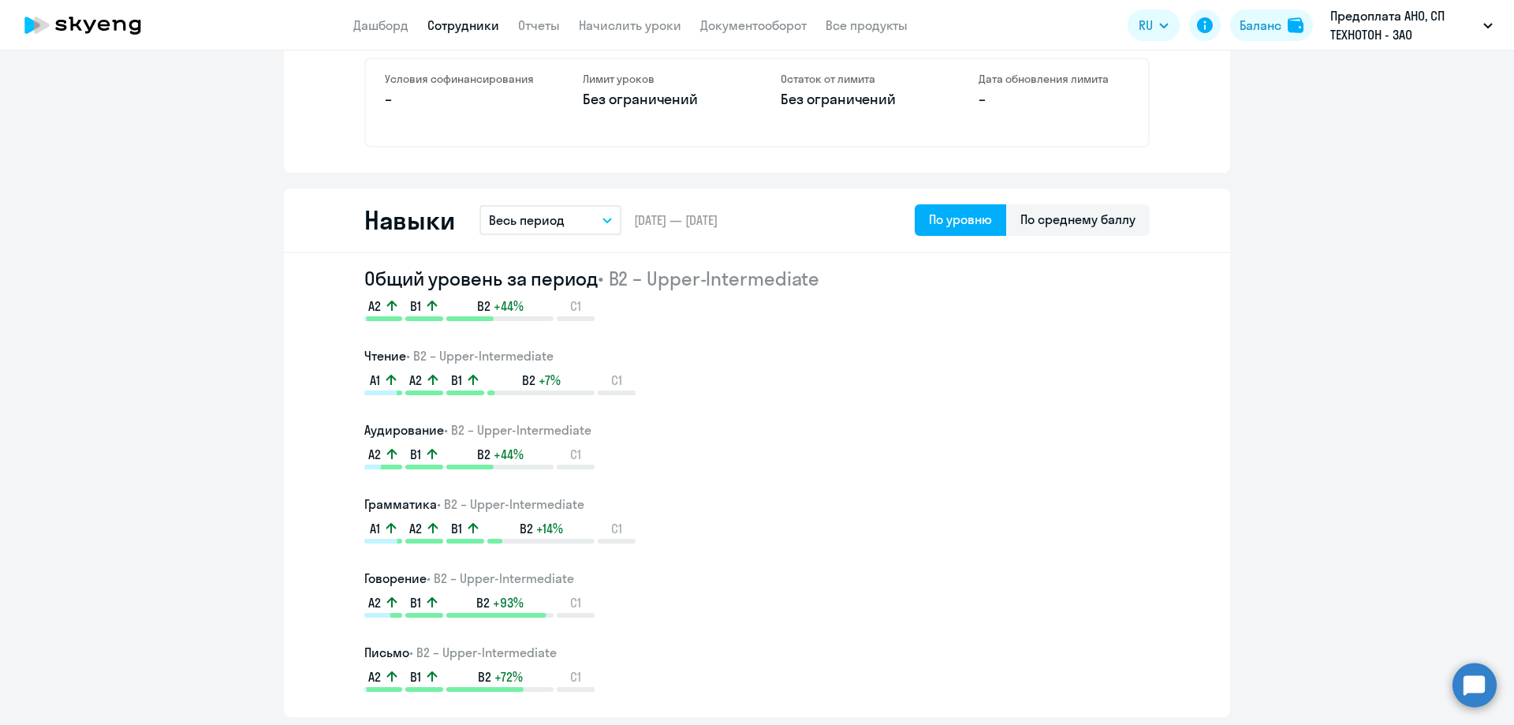
scroll to position [717, 0]
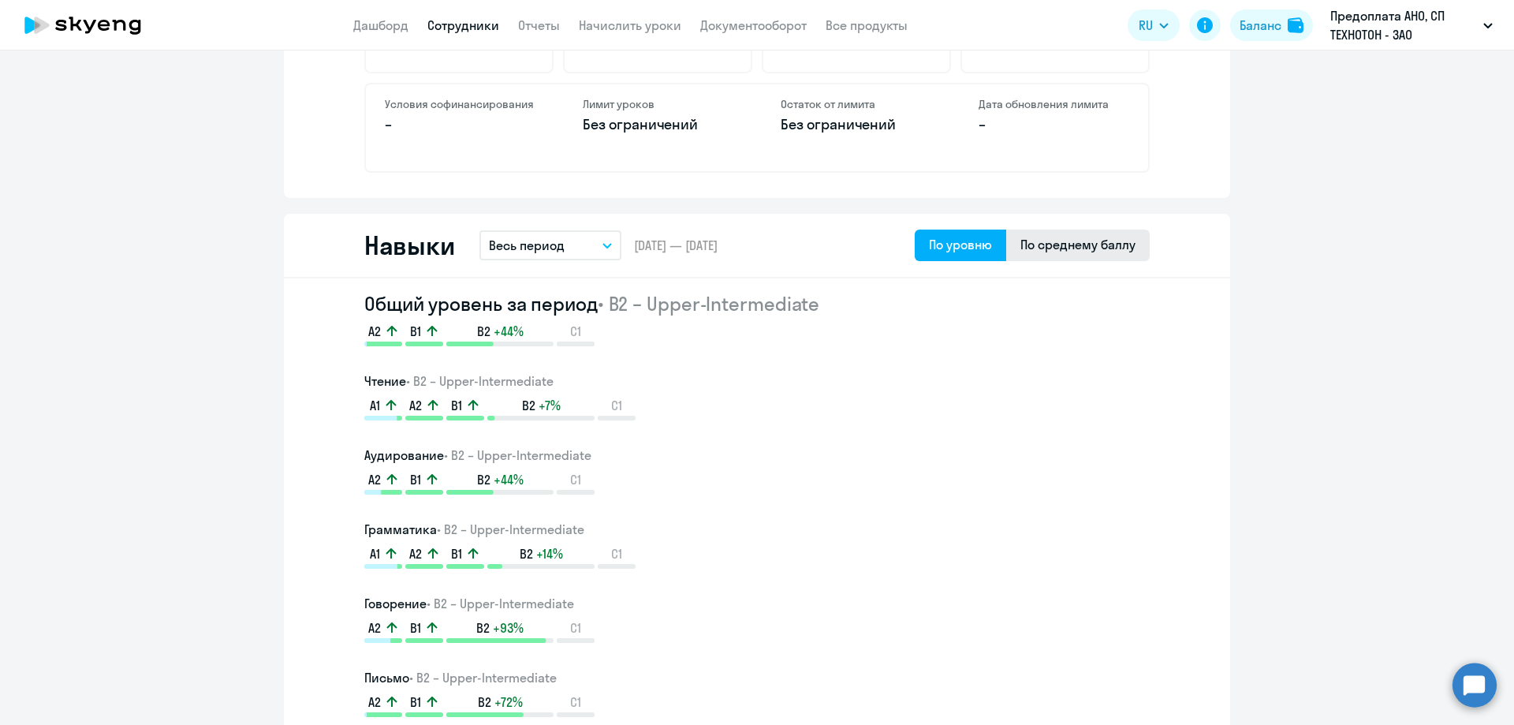
click at [1084, 252] on div "По среднему баллу" at bounding box center [1078, 244] width 115 height 19
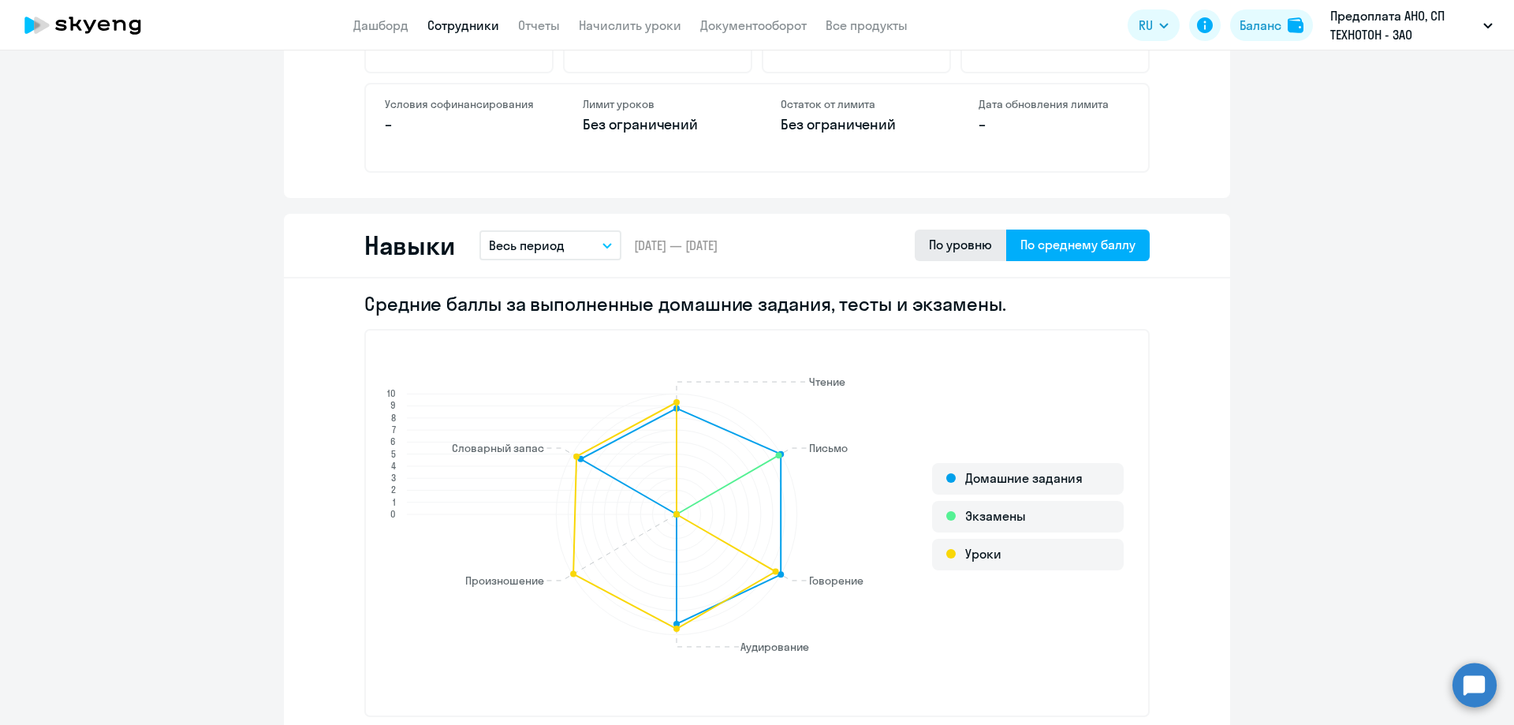
click at [957, 244] on div "По уровню" at bounding box center [960, 244] width 63 height 19
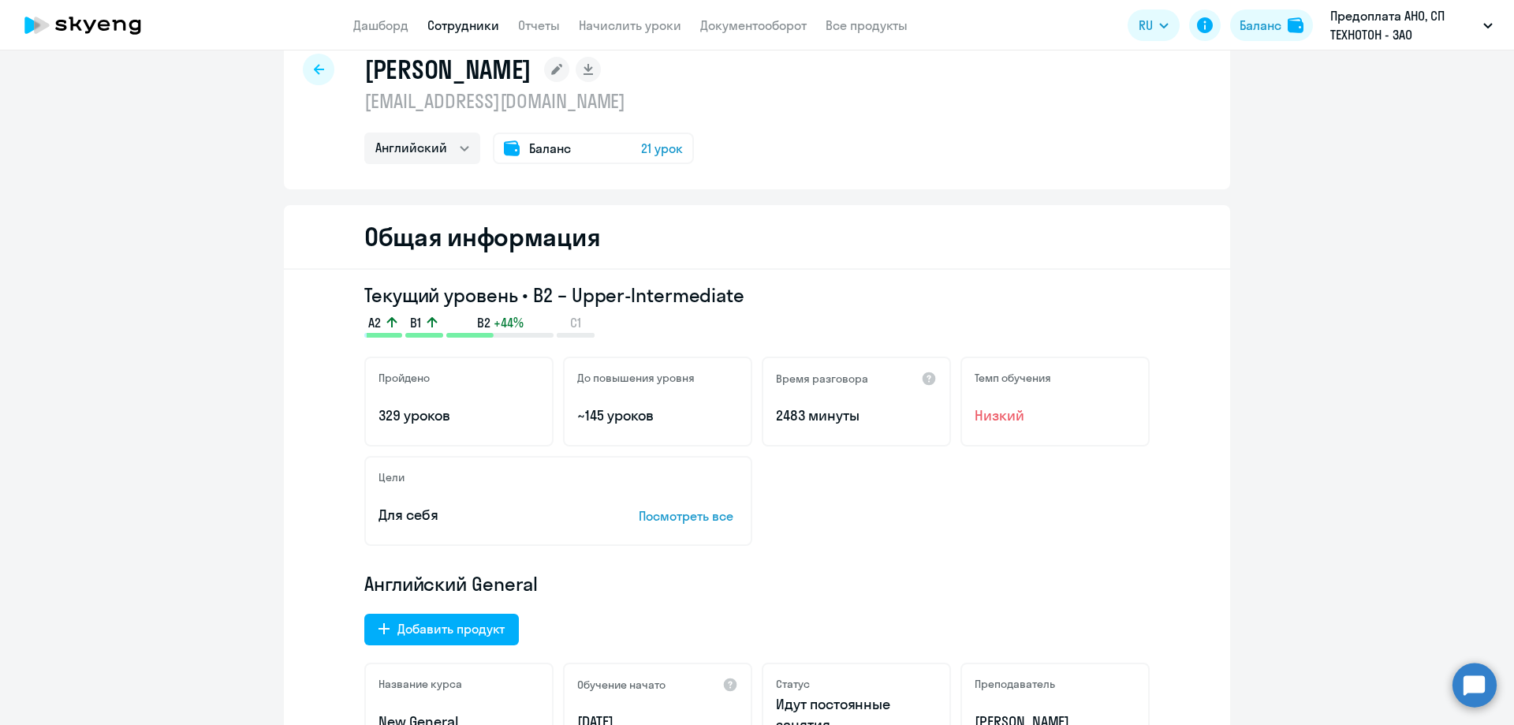
scroll to position [0, 0]
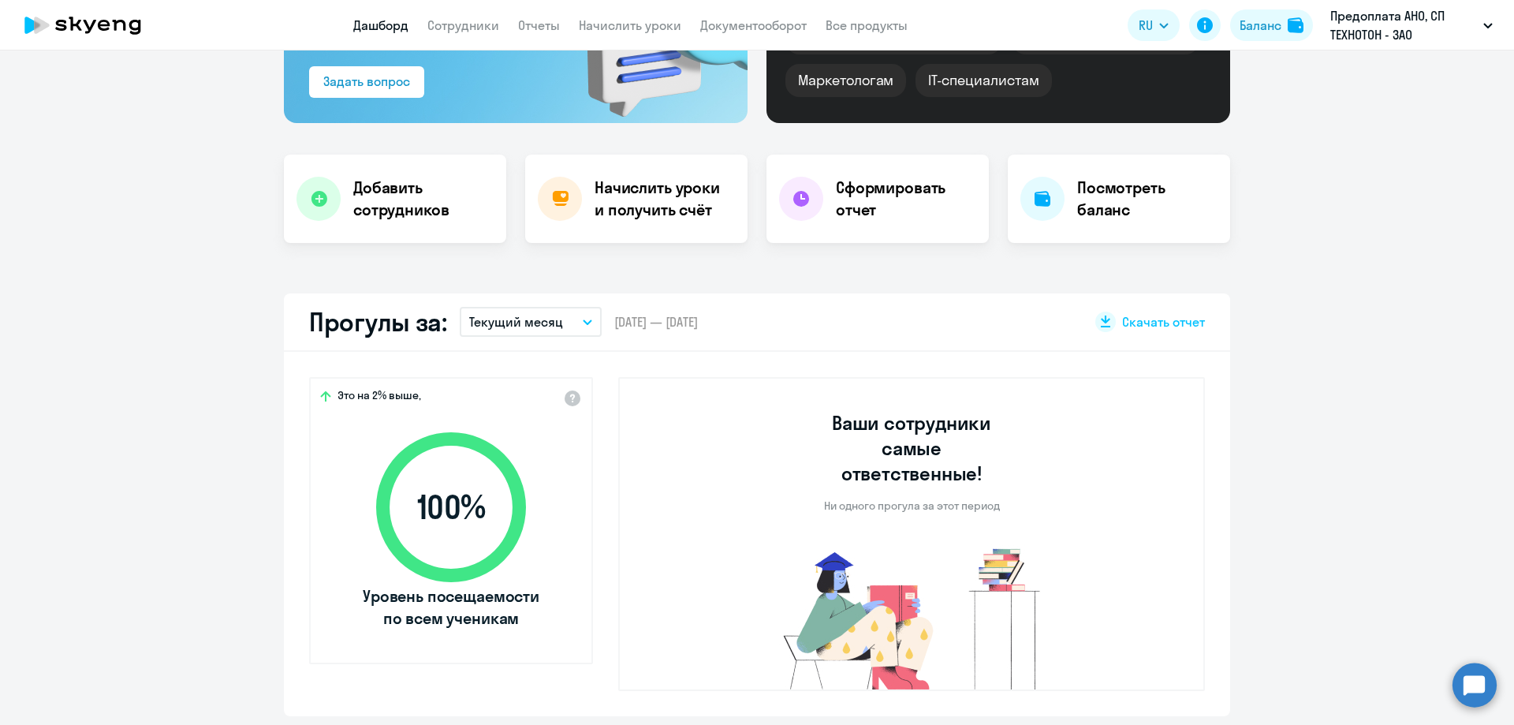
scroll to position [237, 0]
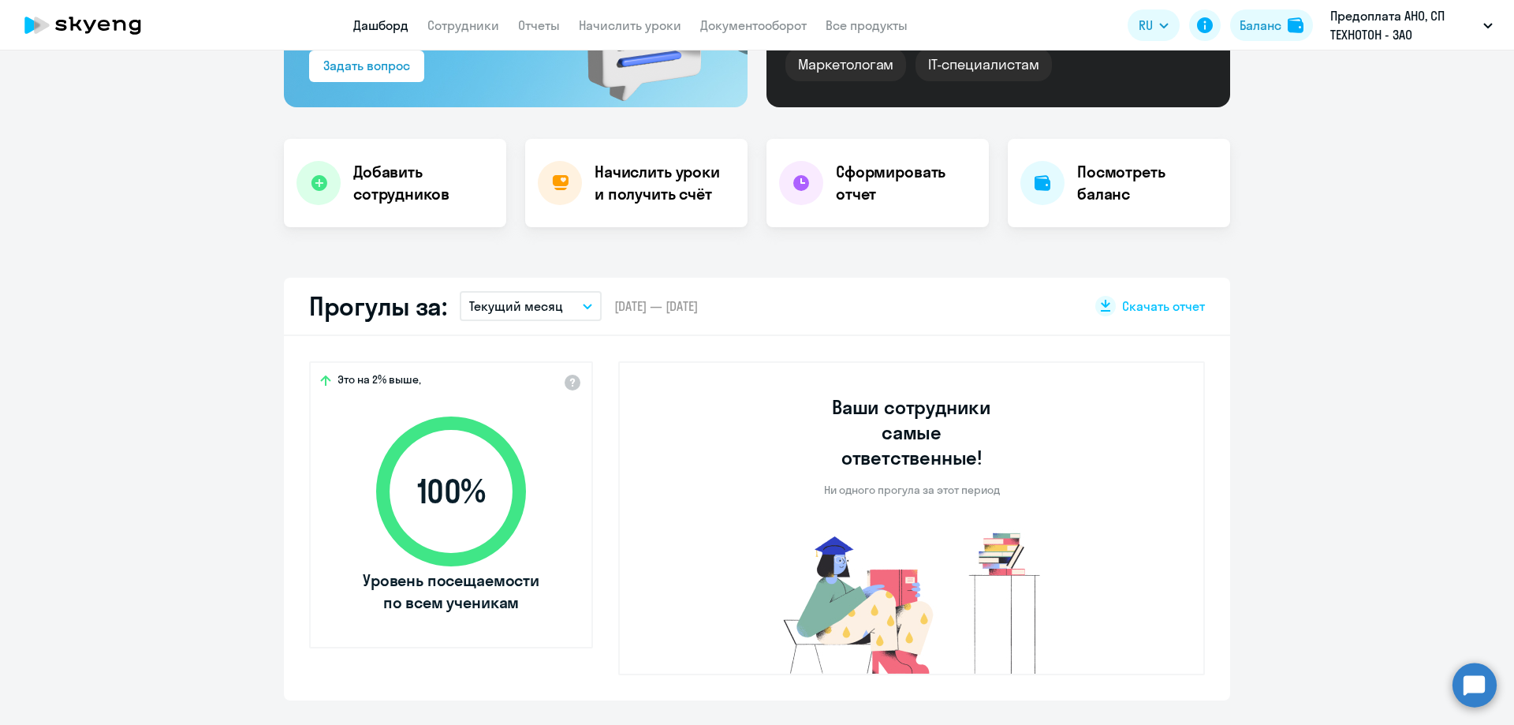
select select "30"
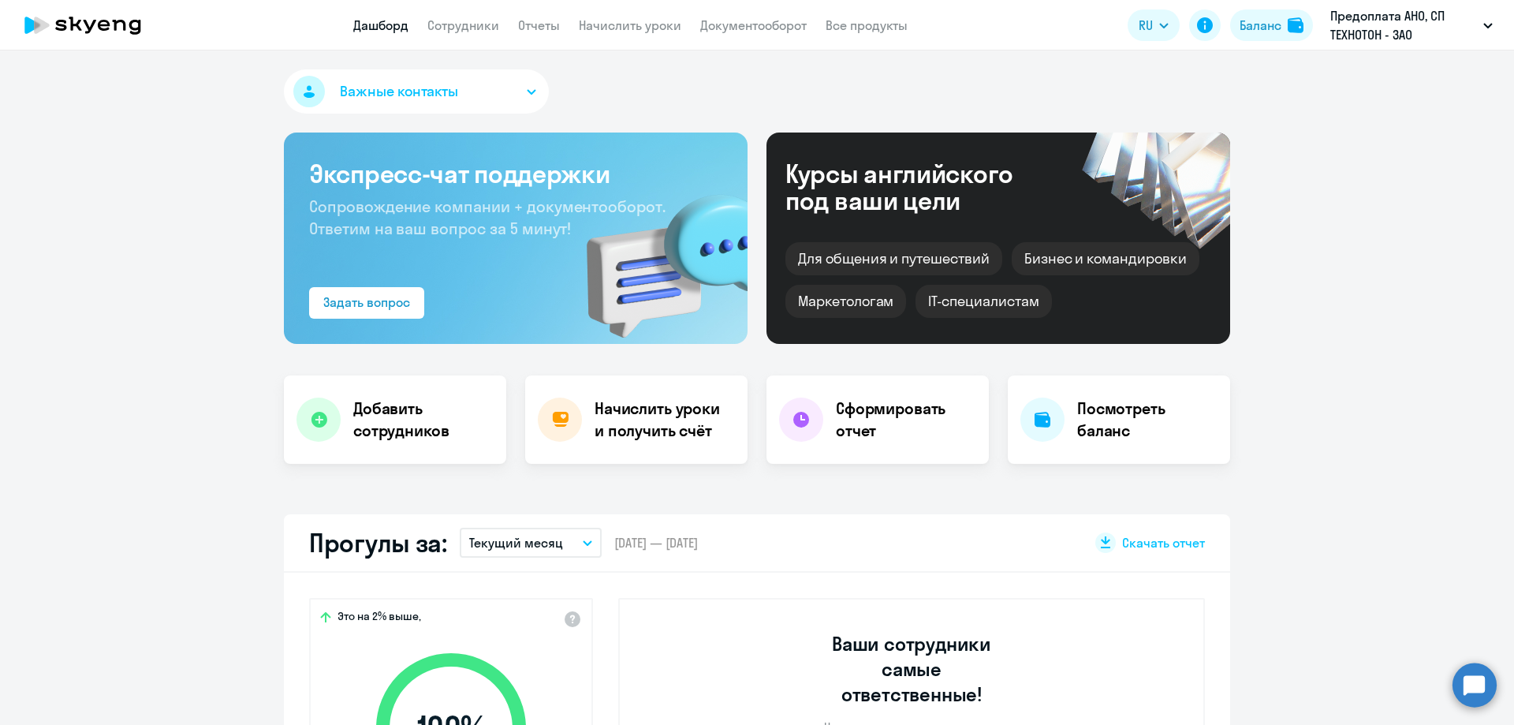
click at [509, 88] on button "Важные контакты" at bounding box center [416, 91] width 265 height 44
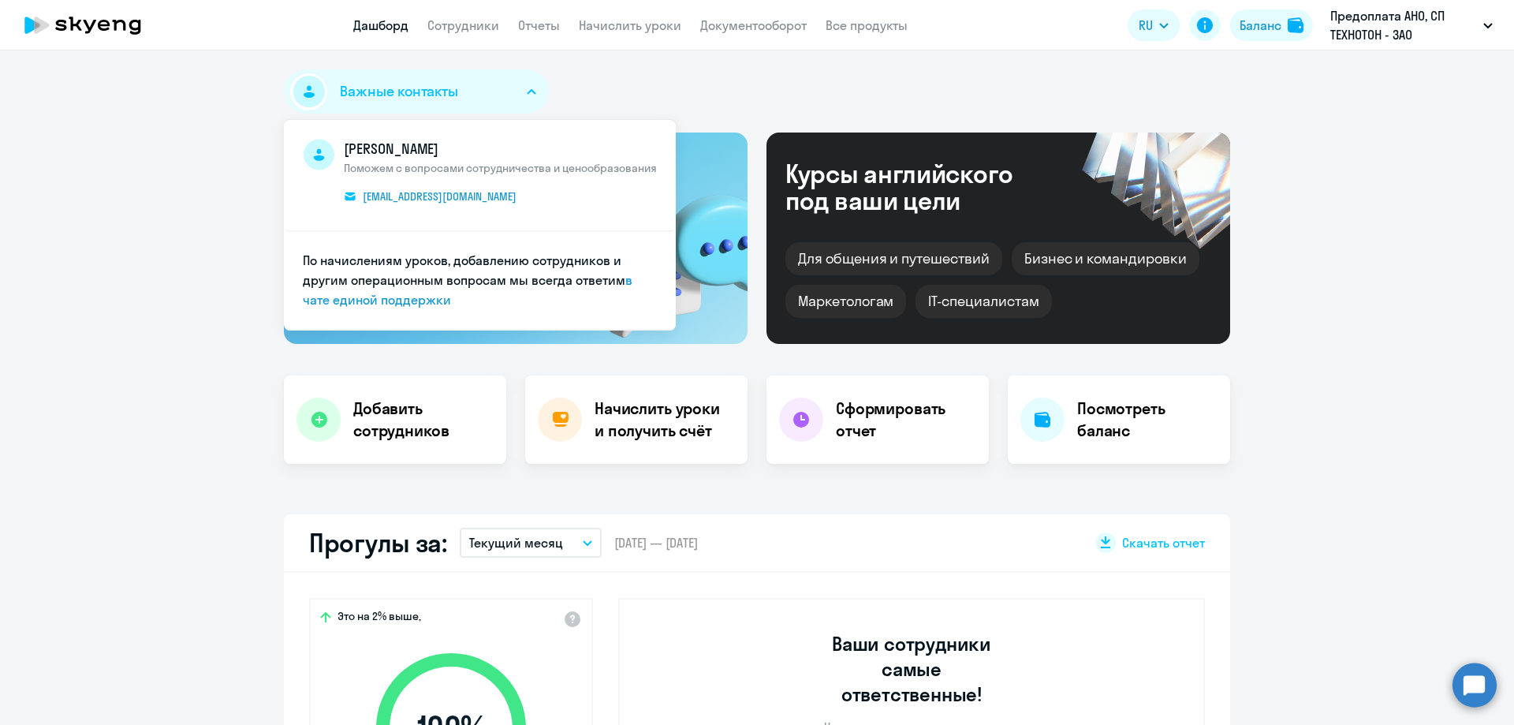
click at [509, 88] on button "Важные контакты" at bounding box center [416, 91] width 265 height 44
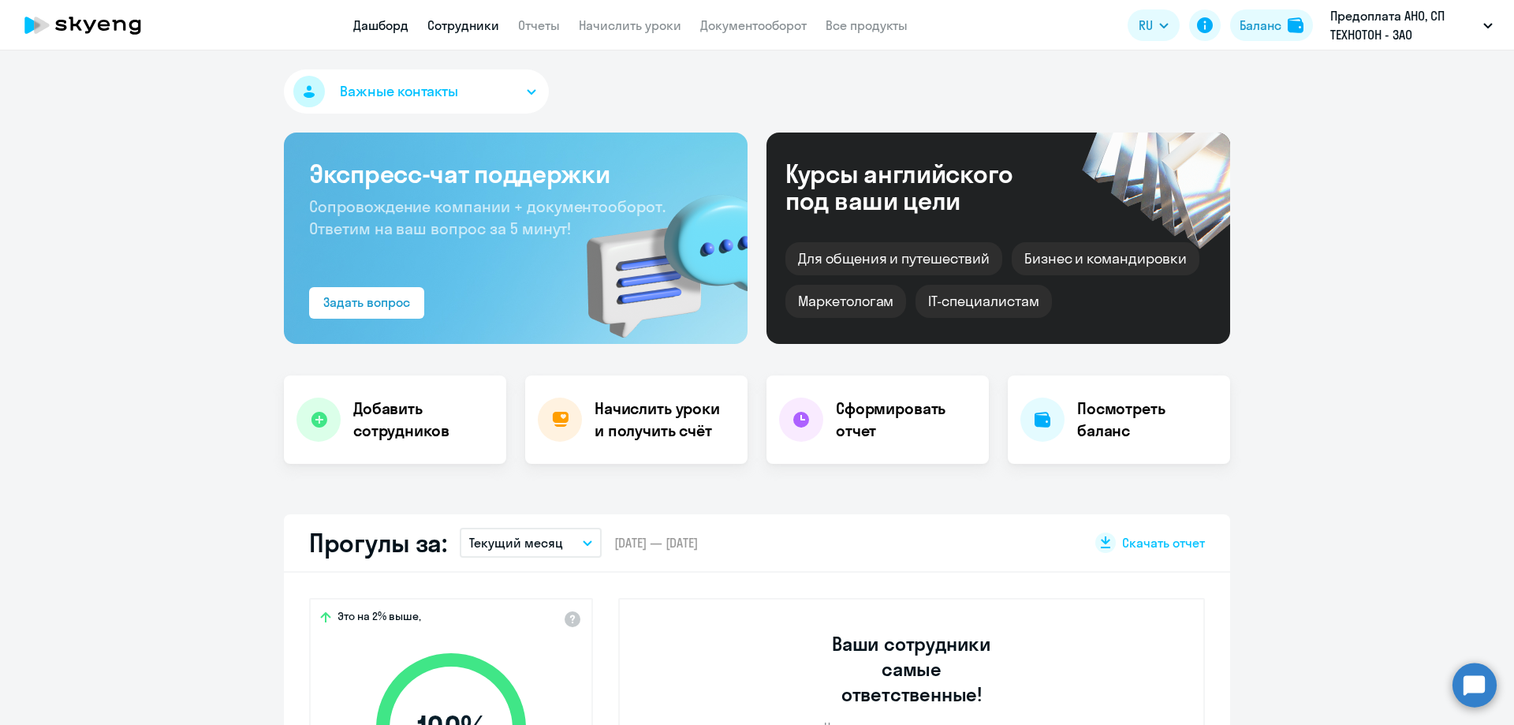
click at [442, 18] on link "Сотрудники" at bounding box center [463, 25] width 72 height 16
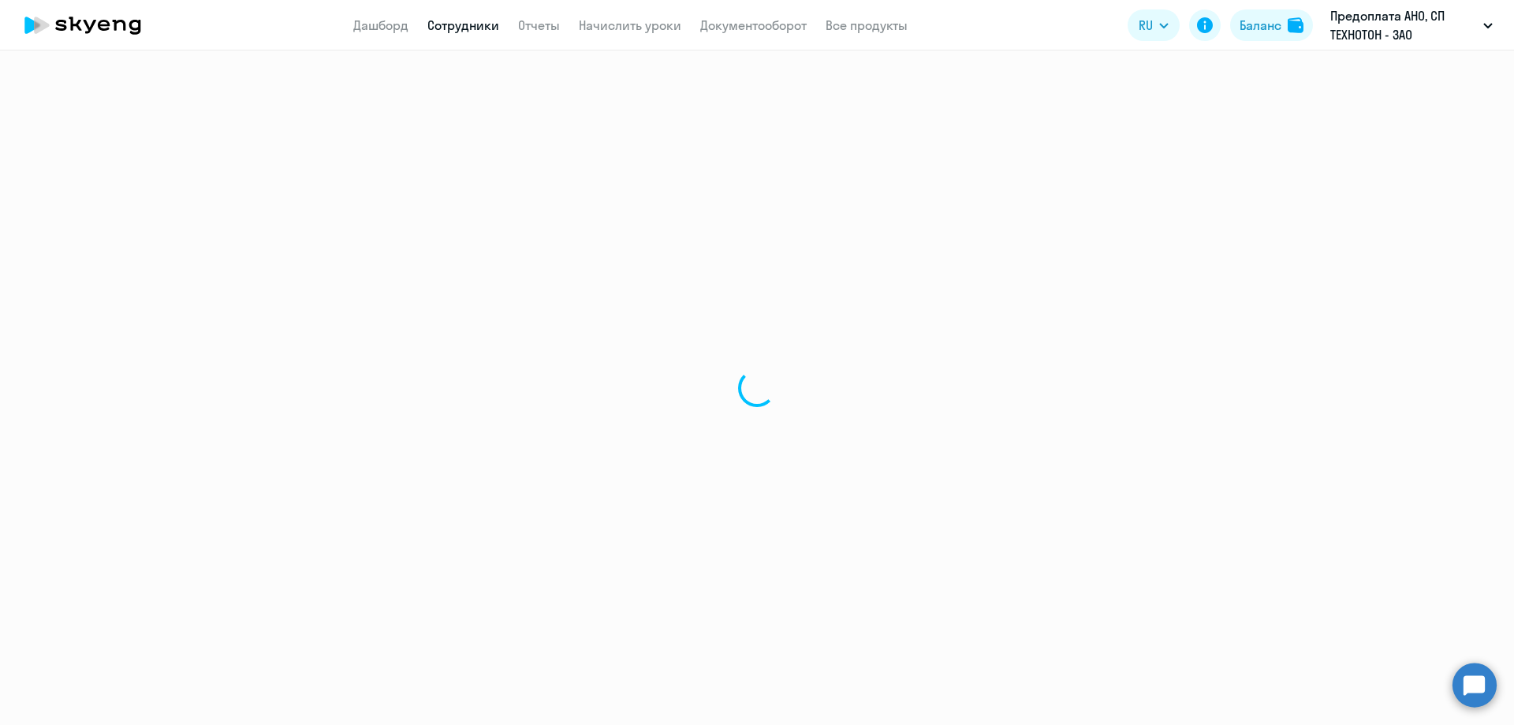
select select "30"
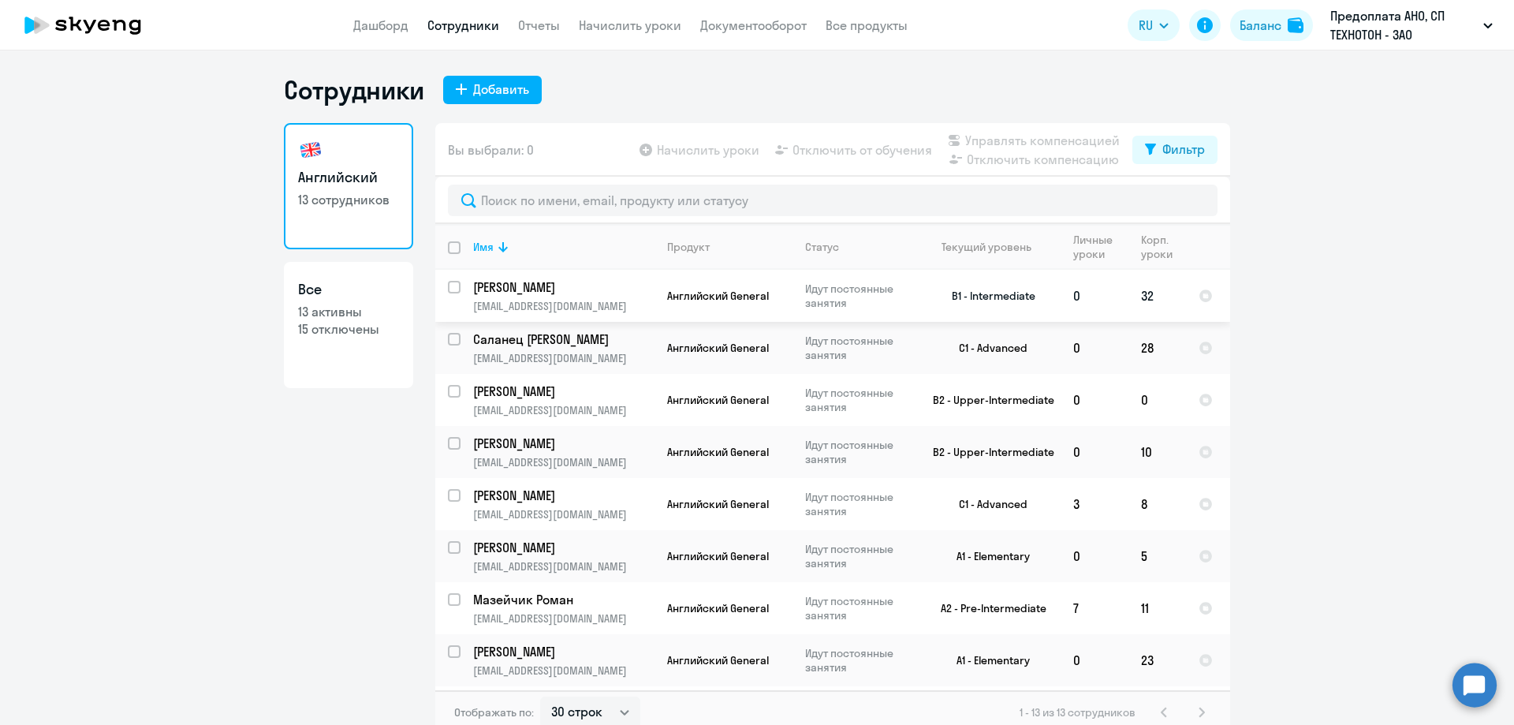
click at [517, 292] on p "[PERSON_NAME]" at bounding box center [562, 286] width 178 height 17
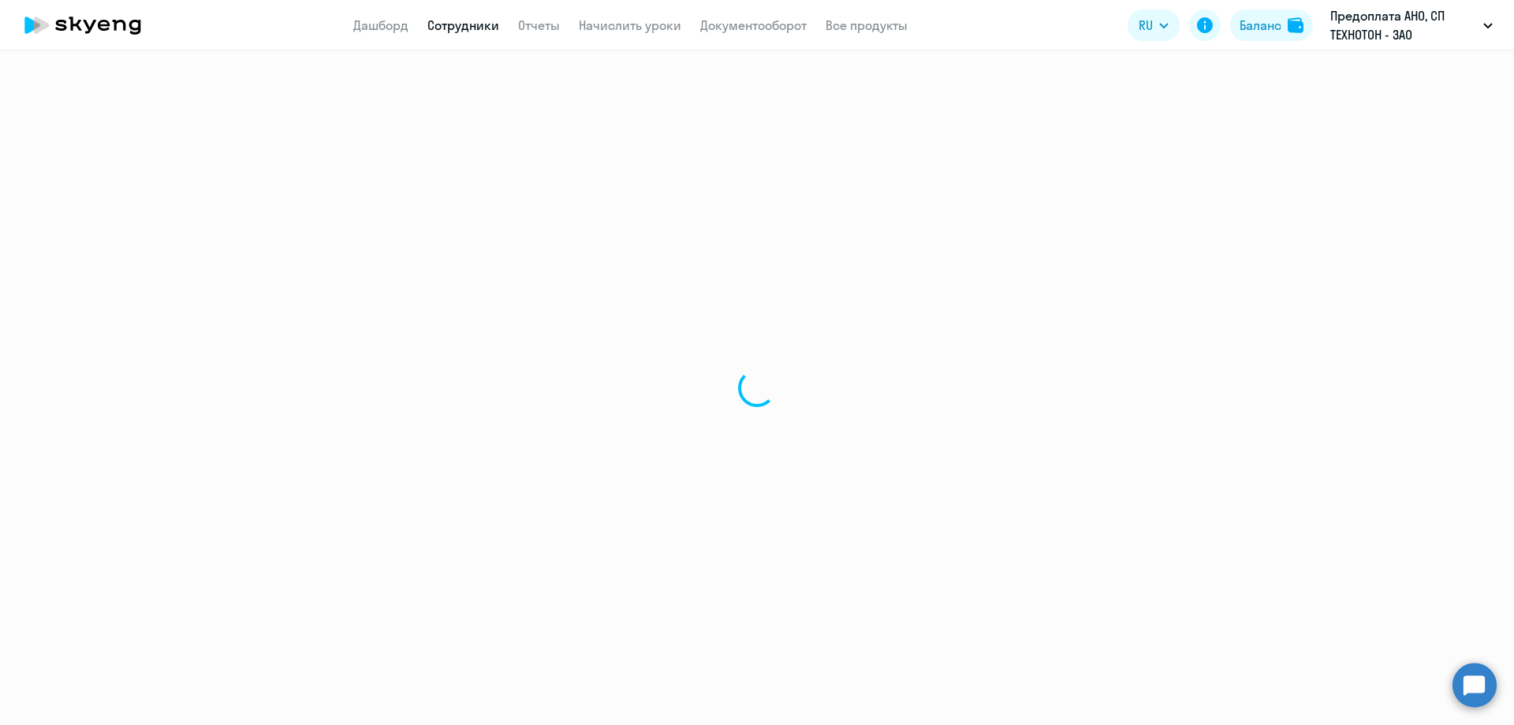
select select "english"
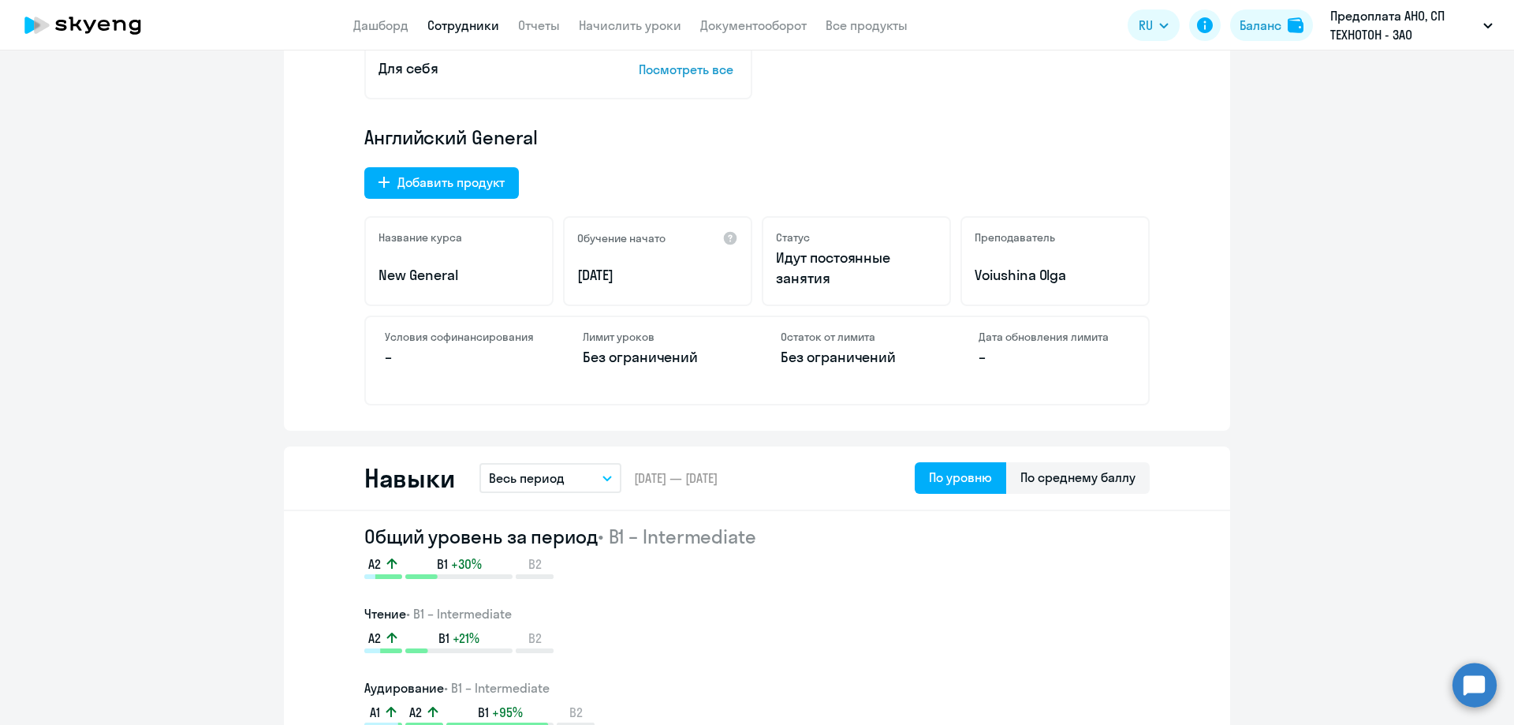
scroll to position [552, 0]
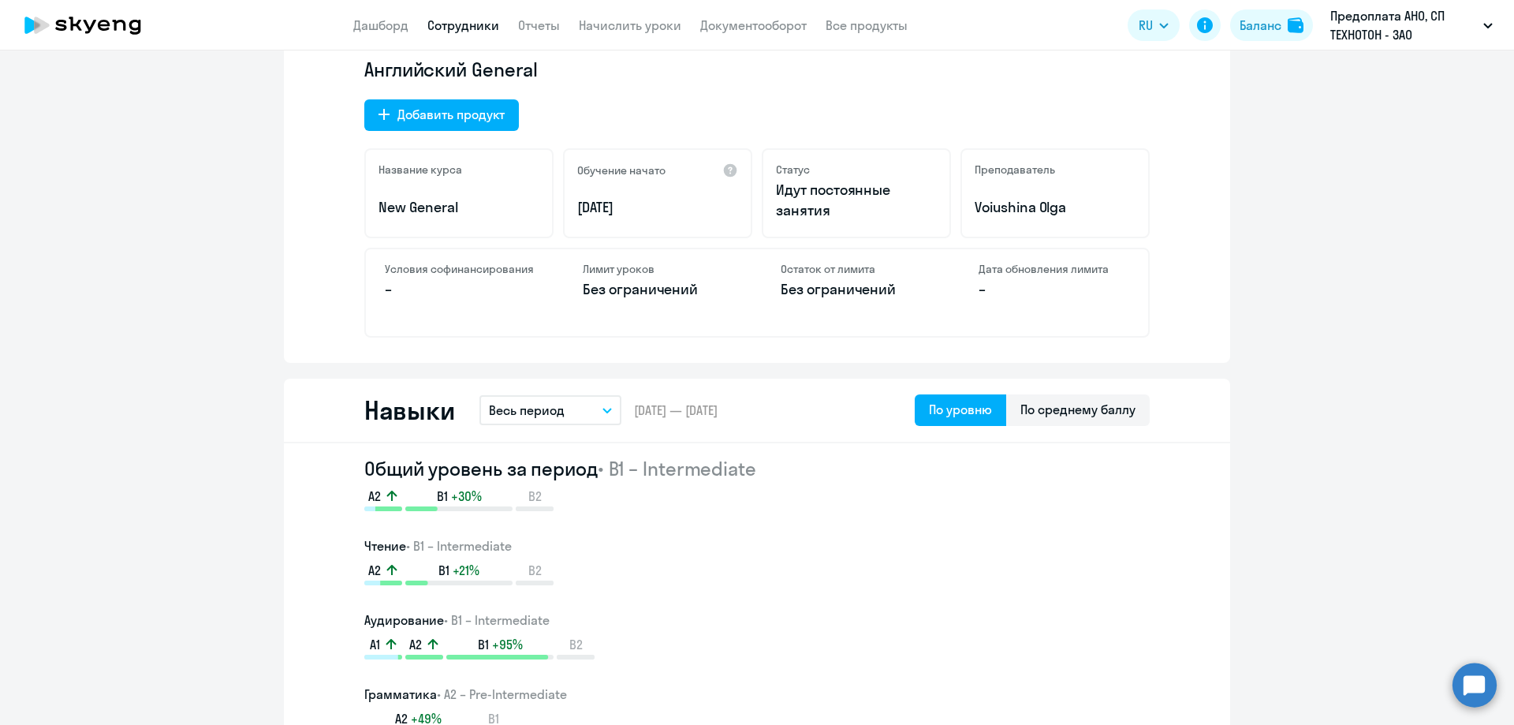
click at [515, 465] on h2 "Общий уровень за период • B1 – Intermediate" at bounding box center [757, 468] width 786 height 25
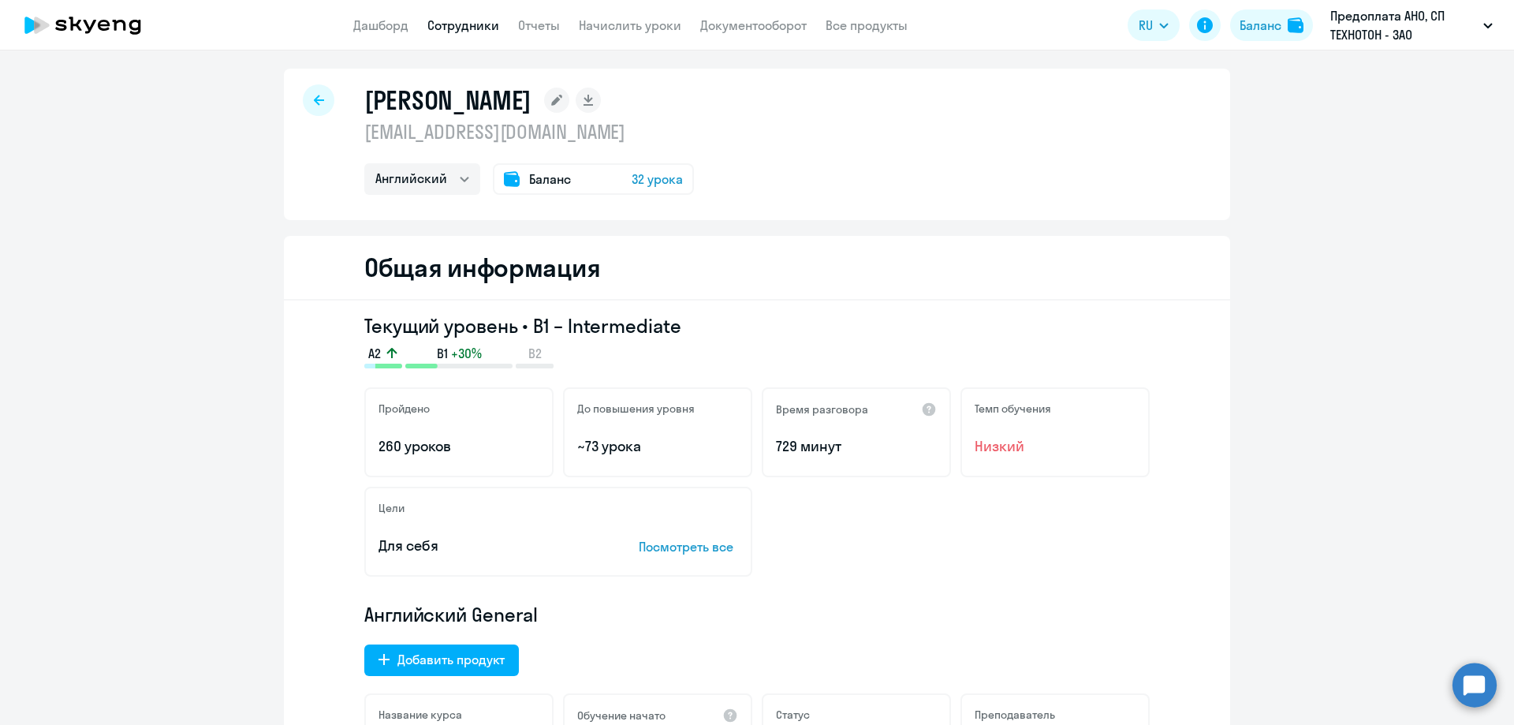
scroll to position [0, 0]
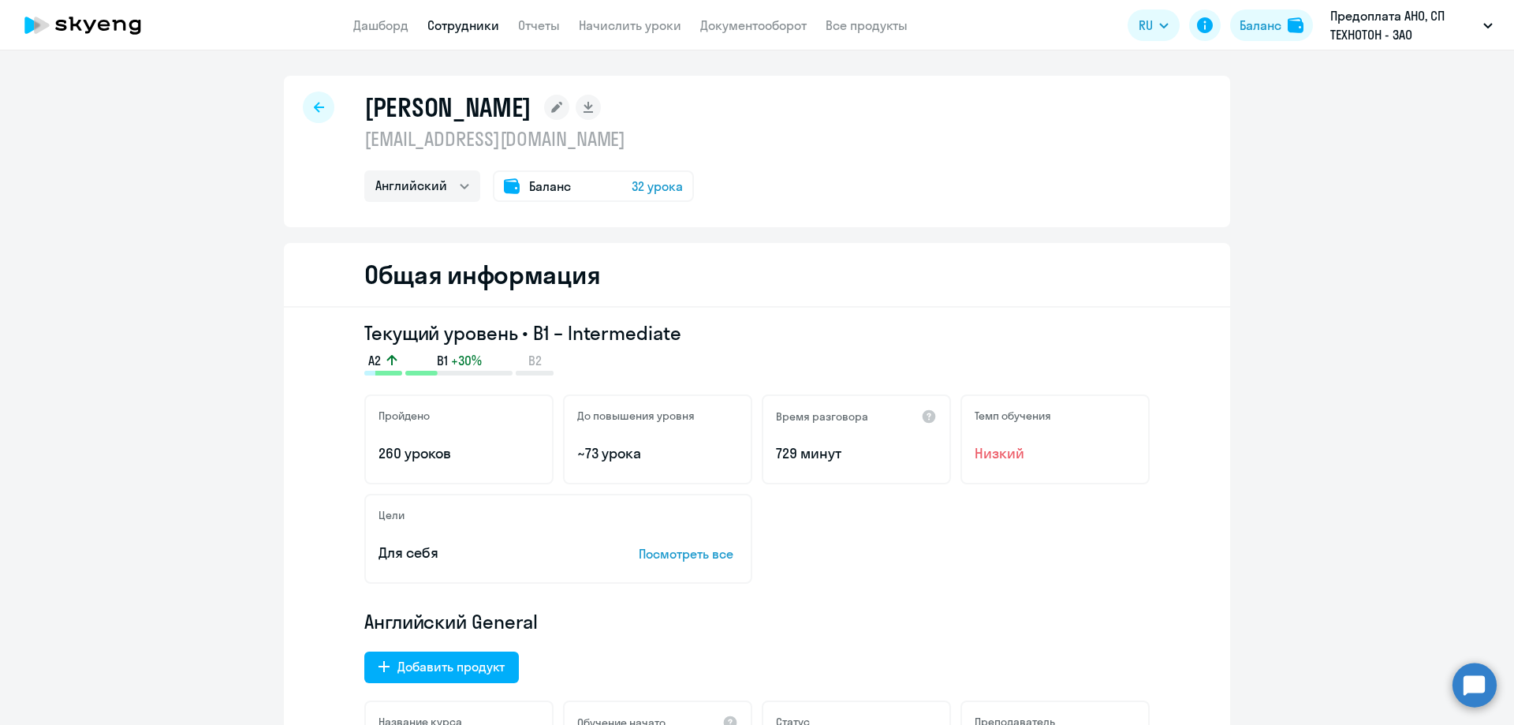
click at [416, 107] on h1 "[PERSON_NAME]" at bounding box center [447, 107] width 167 height 32
click at [601, 105] on rect at bounding box center [588, 107] width 25 height 25
select select "english"
click at [310, 99] on div at bounding box center [319, 107] width 32 height 32
select select "30"
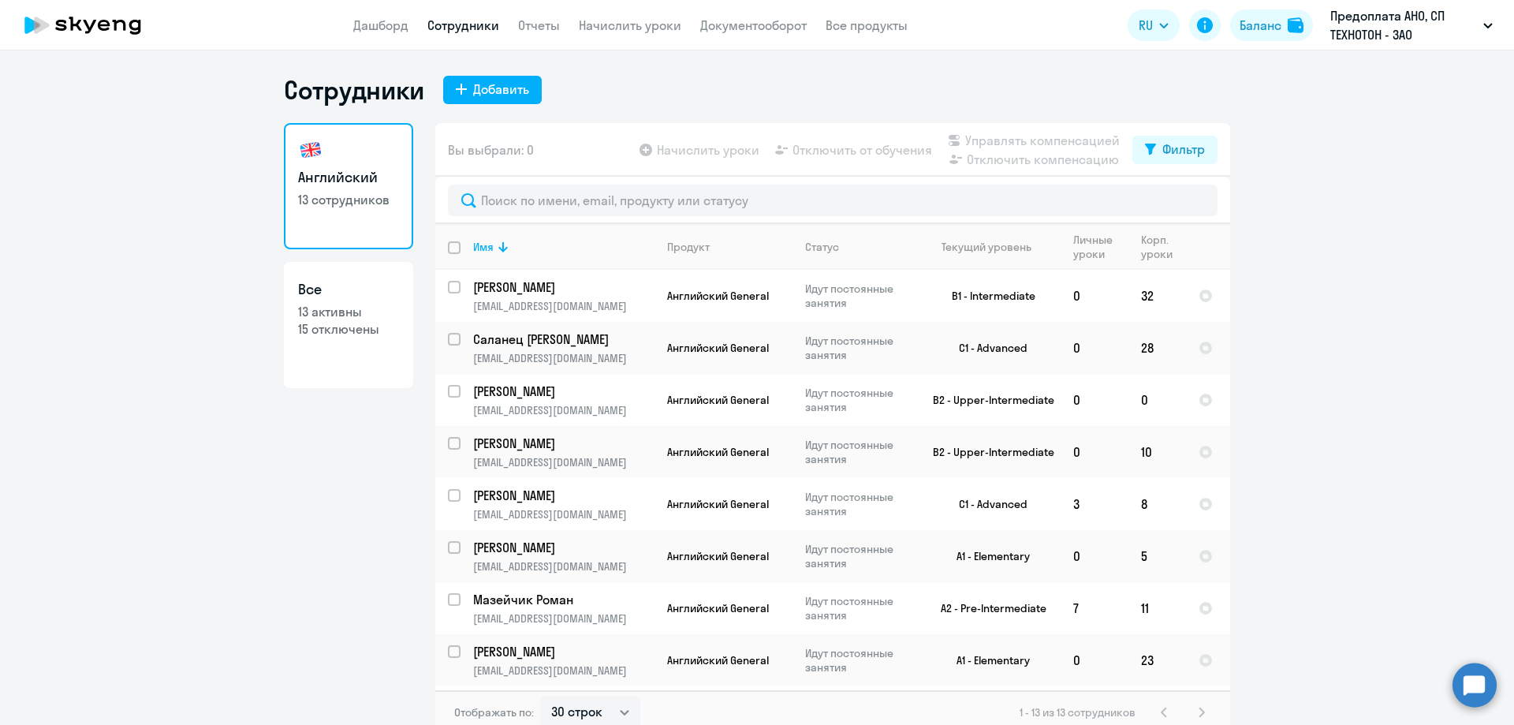
click at [537, 34] on app-menu-item-link "Отчеты" at bounding box center [539, 26] width 42 height 20
click at [536, 22] on link "Отчеты" at bounding box center [539, 25] width 42 height 16
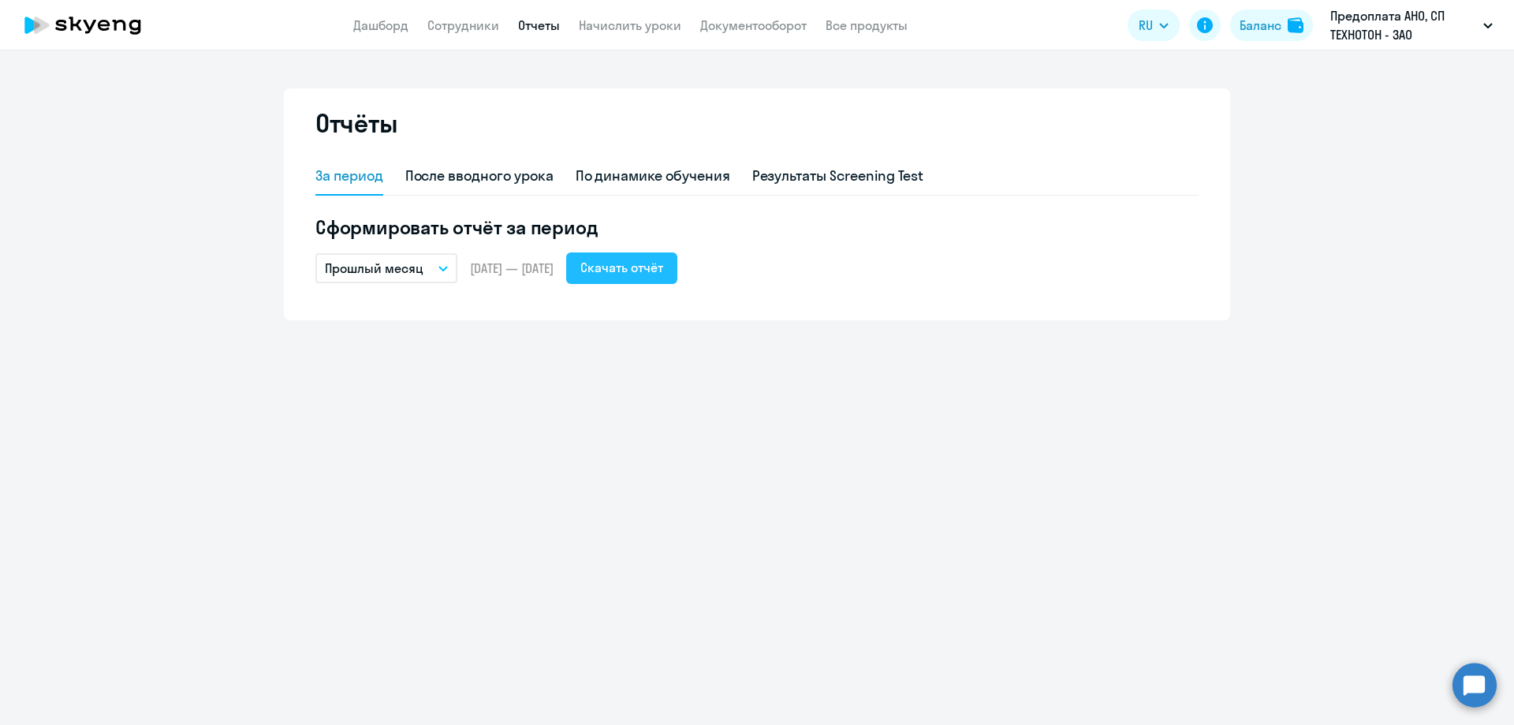
click at [642, 263] on div "Скачать отчёт" at bounding box center [621, 267] width 83 height 19
